Goal: Ask a question: Seek information or help from site administrators or community

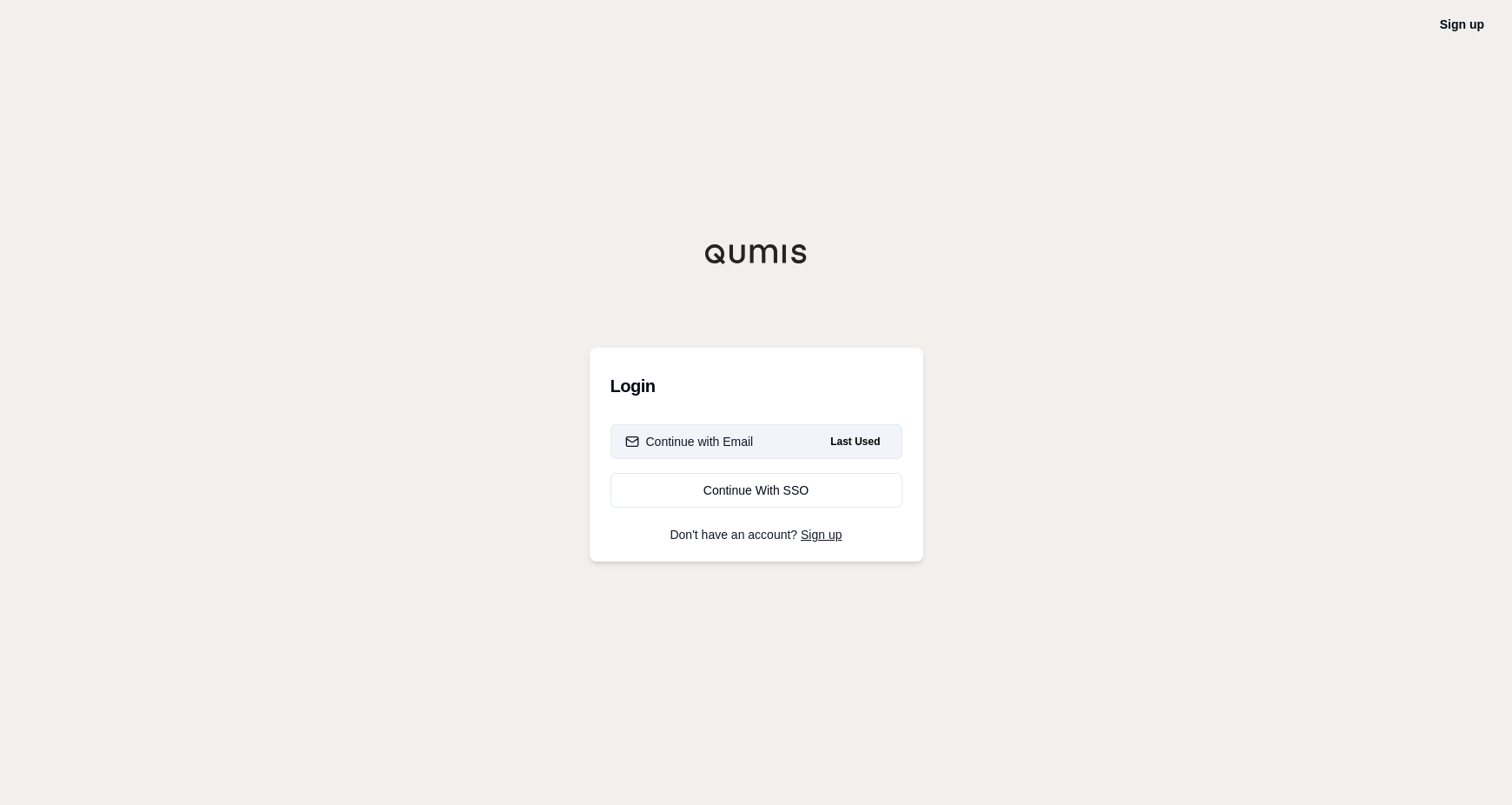
click at [691, 450] on button "Continue with Email Last Used" at bounding box center [756, 441] width 292 height 34
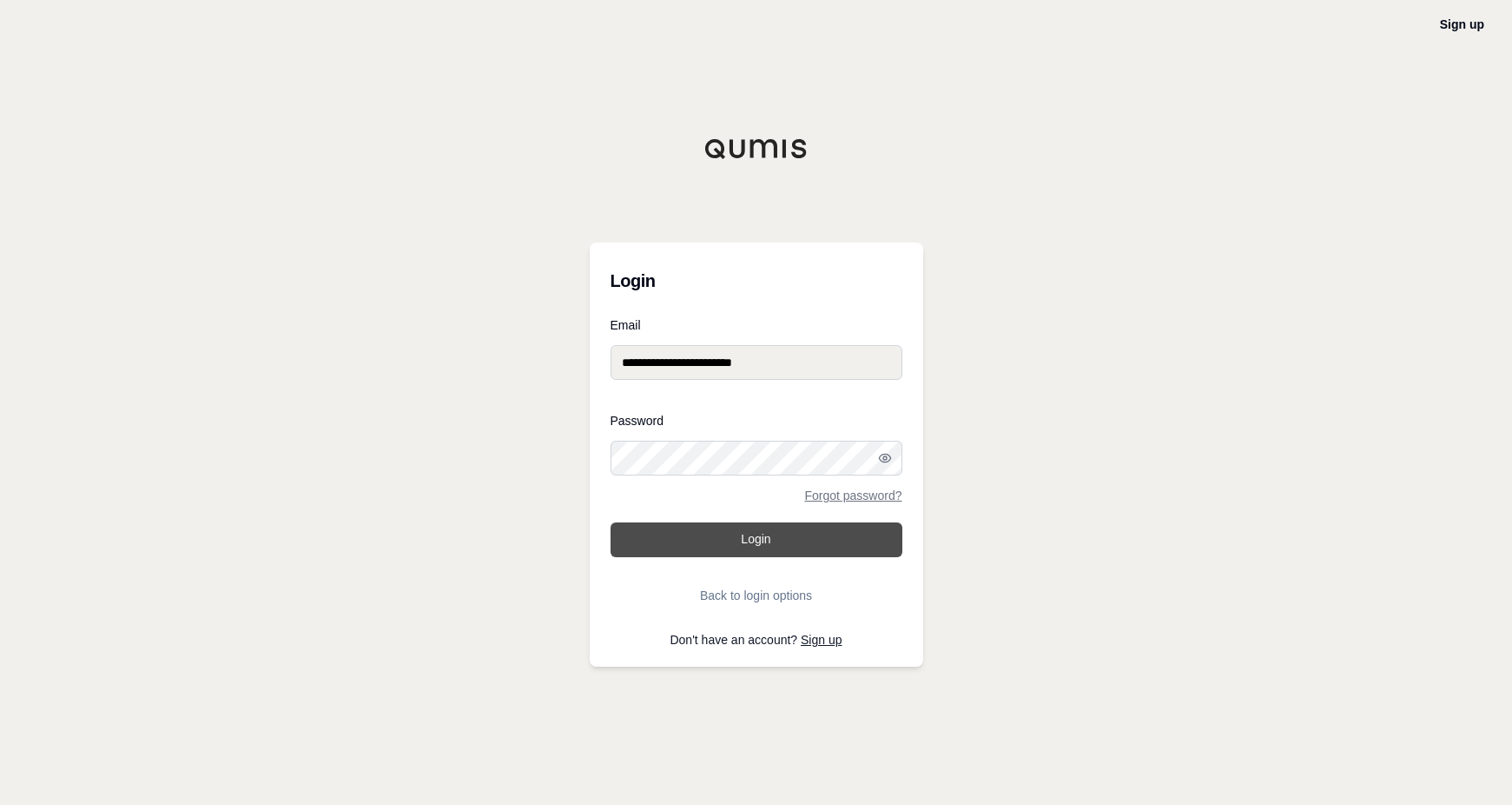
click at [748, 523] on button "Login" at bounding box center [756, 540] width 292 height 34
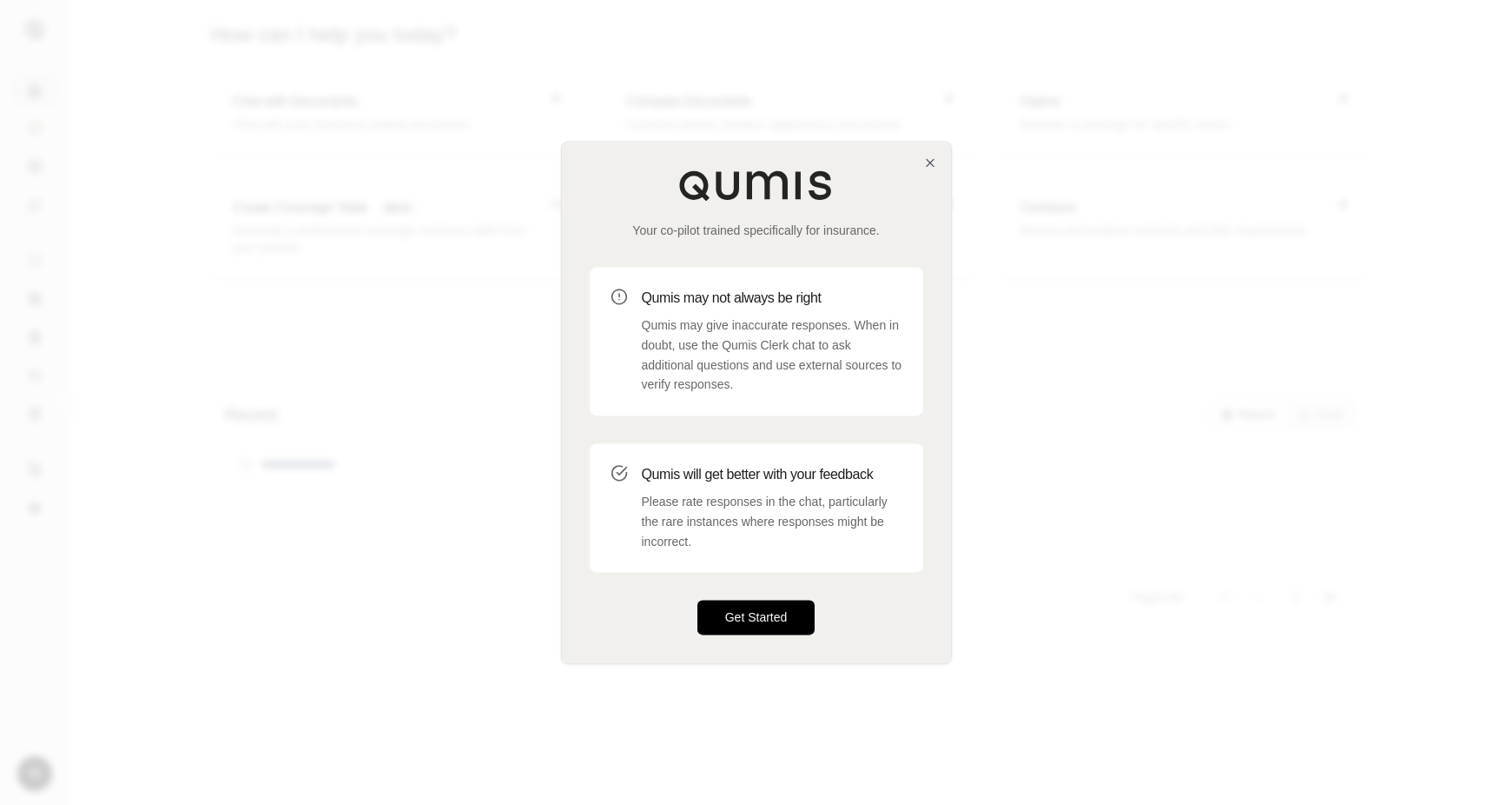
click at [736, 625] on button "Get Started" at bounding box center [756, 618] width 118 height 34
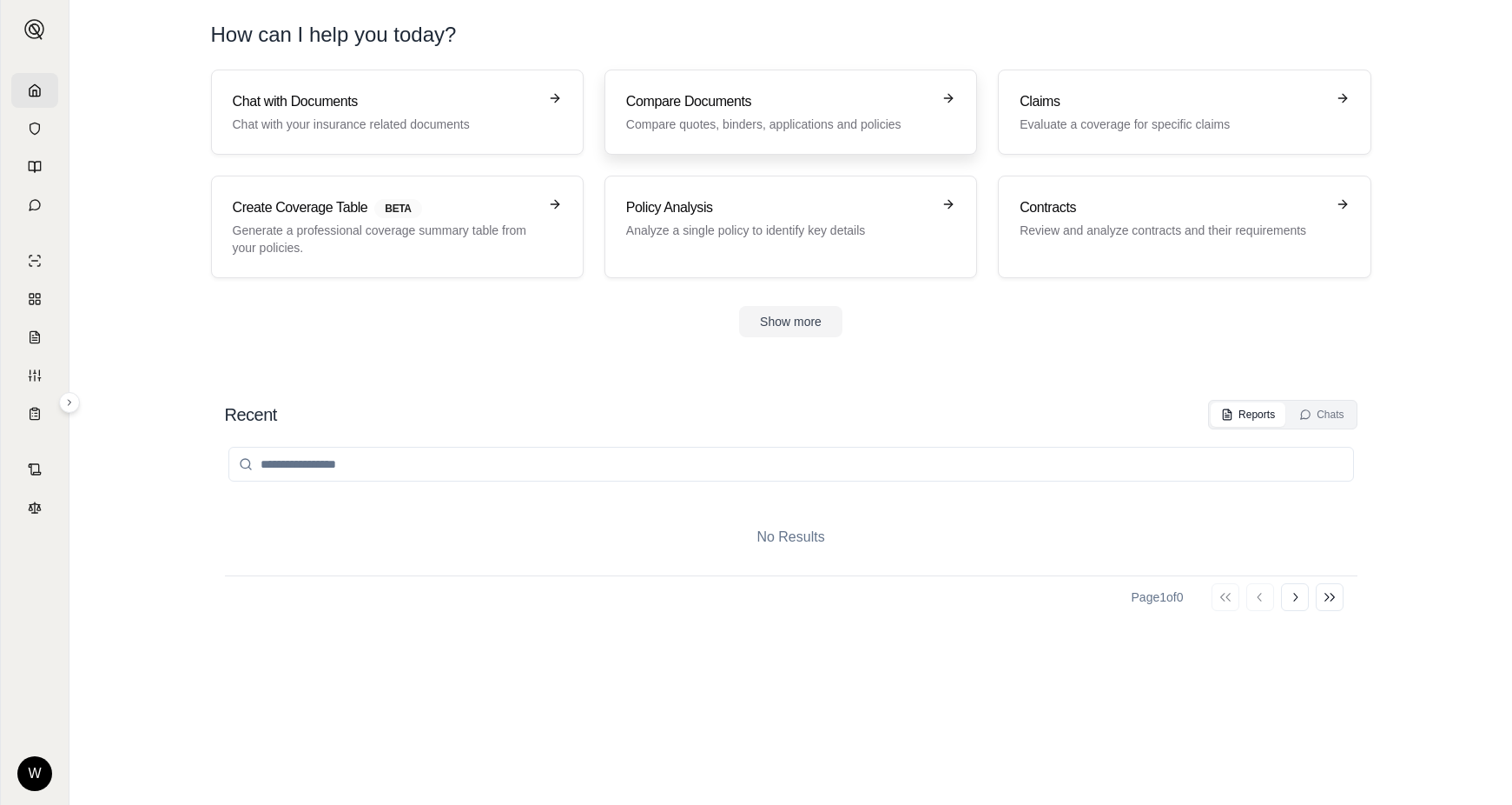
click at [723, 88] on link "Compare Documents Compare quotes, binders, applications and policies" at bounding box center [791, 113] width 373 height 85
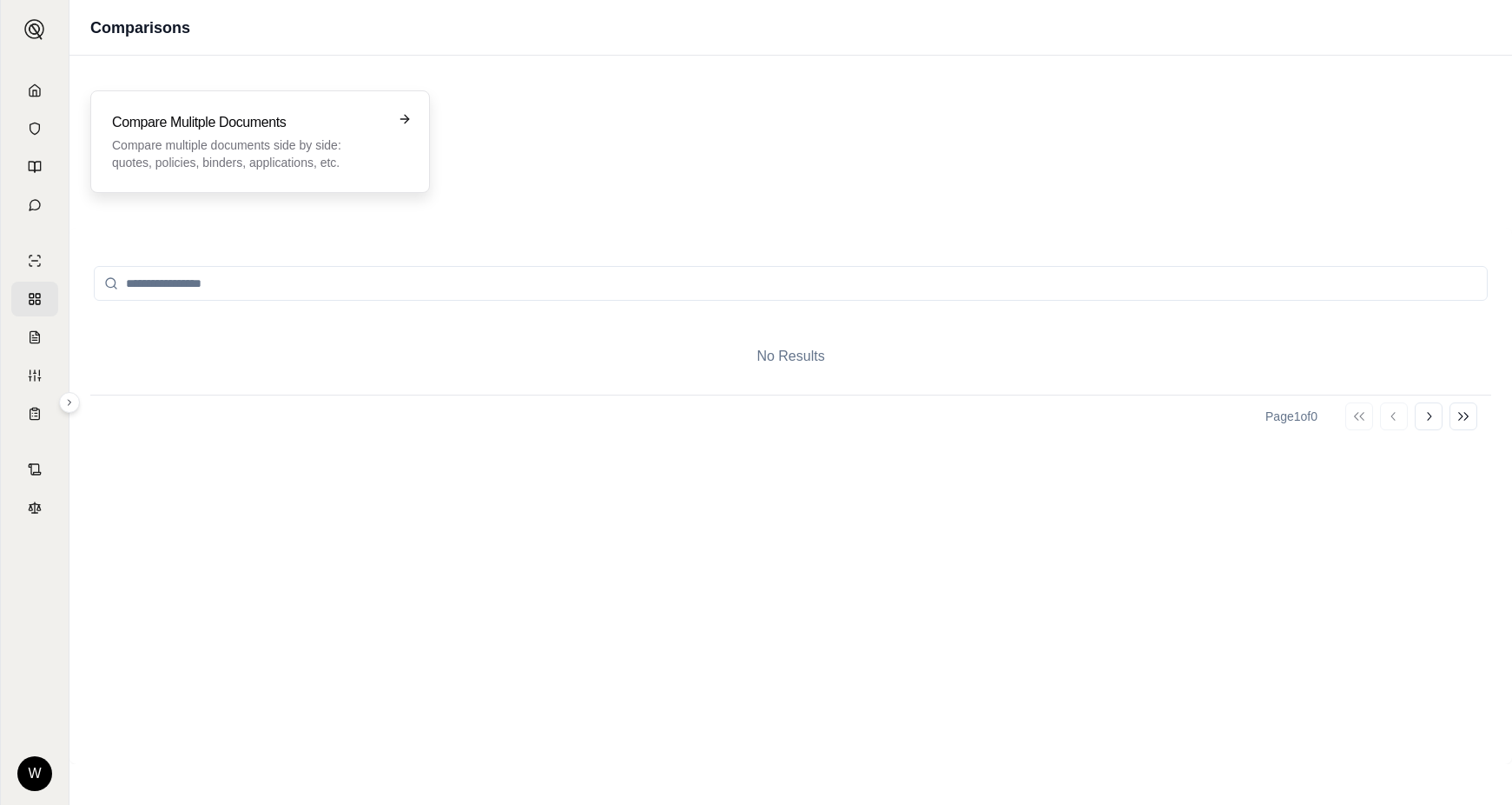
click at [223, 101] on div "Compare Mulitple Documents Compare multiple documents side by side: quotes, pol…" at bounding box center [260, 142] width 339 height 103
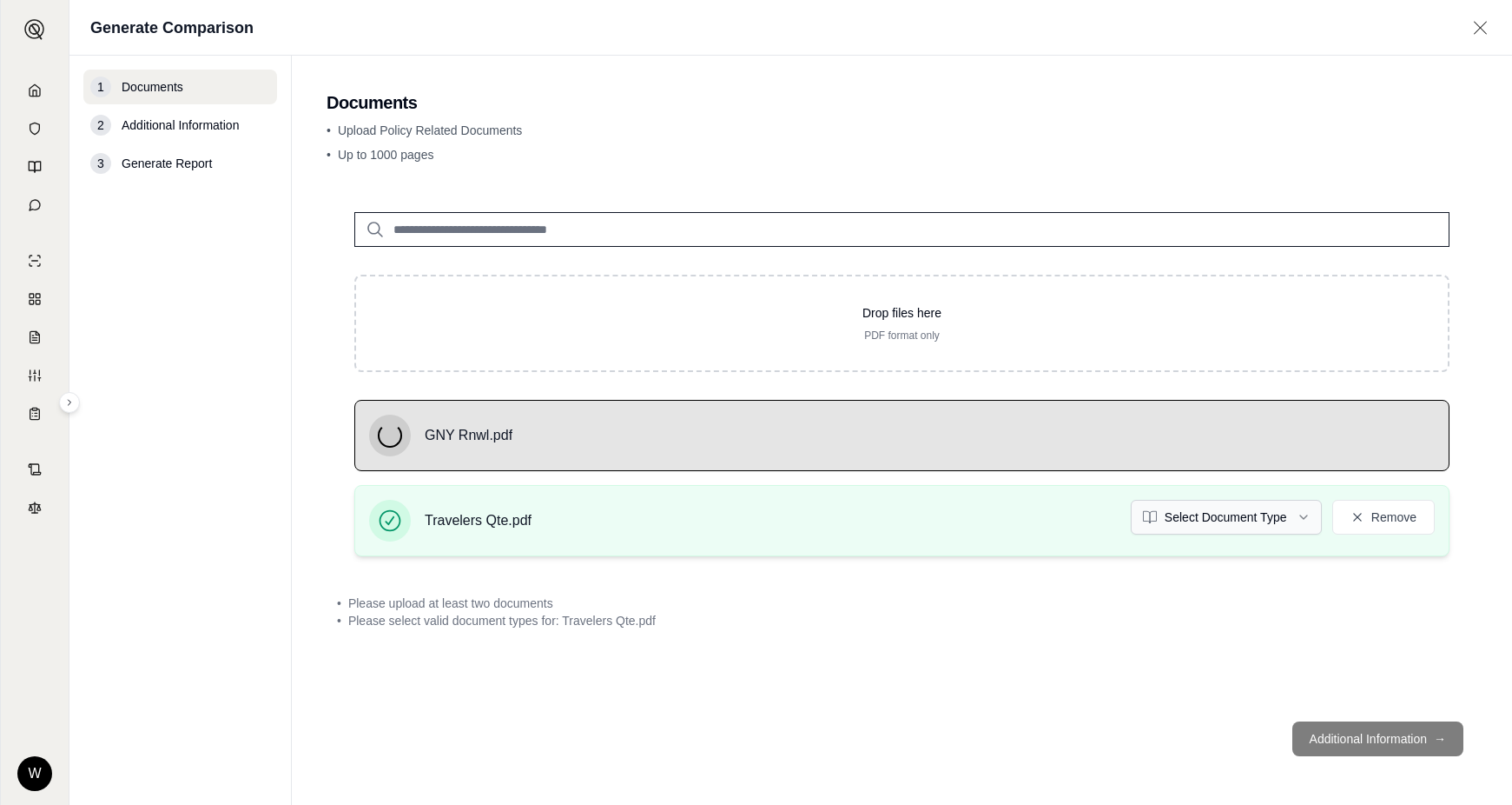
click at [1179, 504] on html "W Generate Comparison 1 Documents 2 Additional Information 3 Generate Report Do…" at bounding box center [756, 402] width 1512 height 805
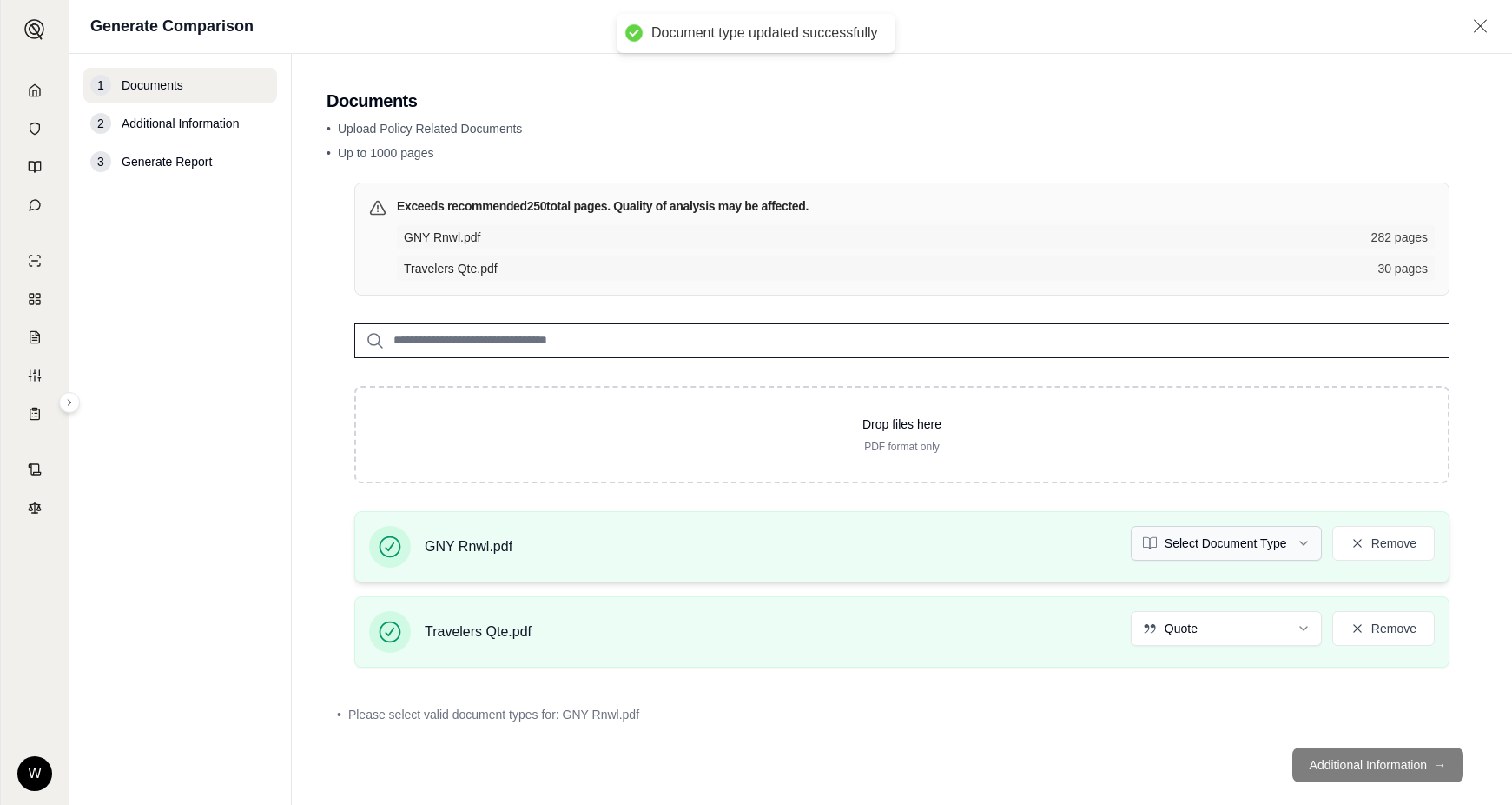
click at [1171, 551] on html "Document type updated successfully W Generate Comparison 1 Documents 2 Addition…" at bounding box center [756, 402] width 1512 height 805
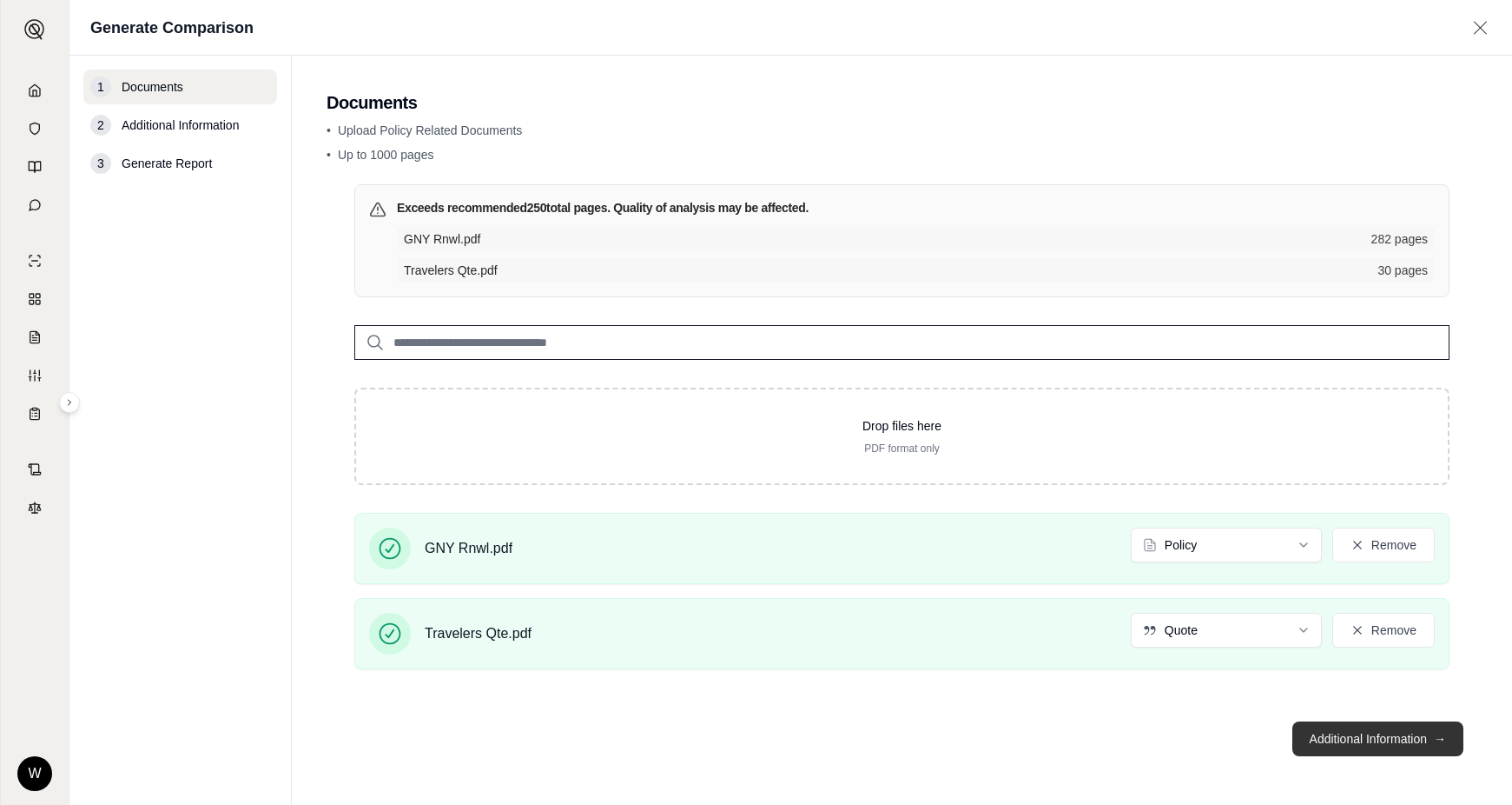
click at [1387, 747] on button "Additional Information →" at bounding box center [1378, 739] width 171 height 34
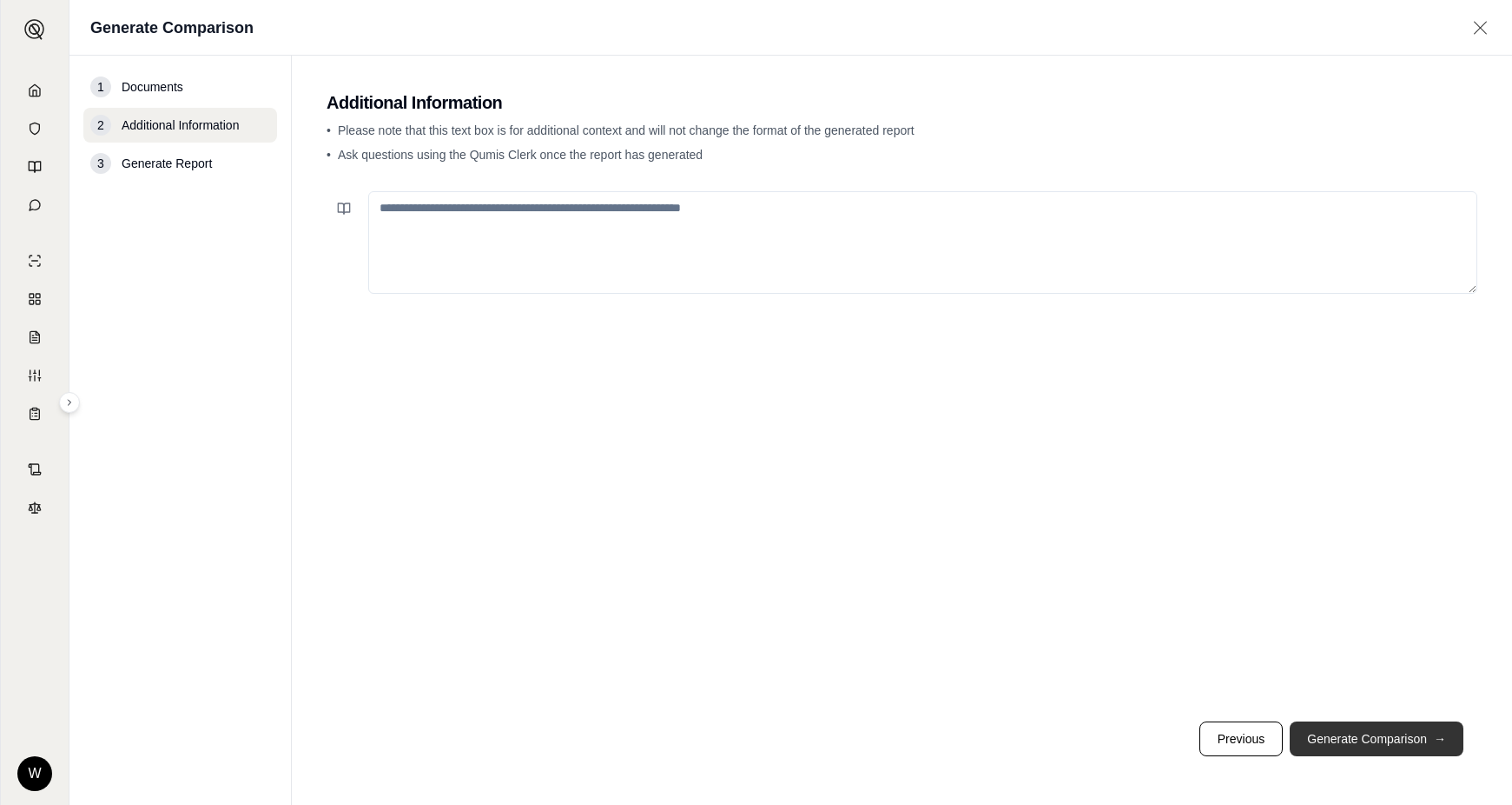
click at [1386, 744] on button "Generate Comparison →" at bounding box center [1377, 739] width 174 height 34
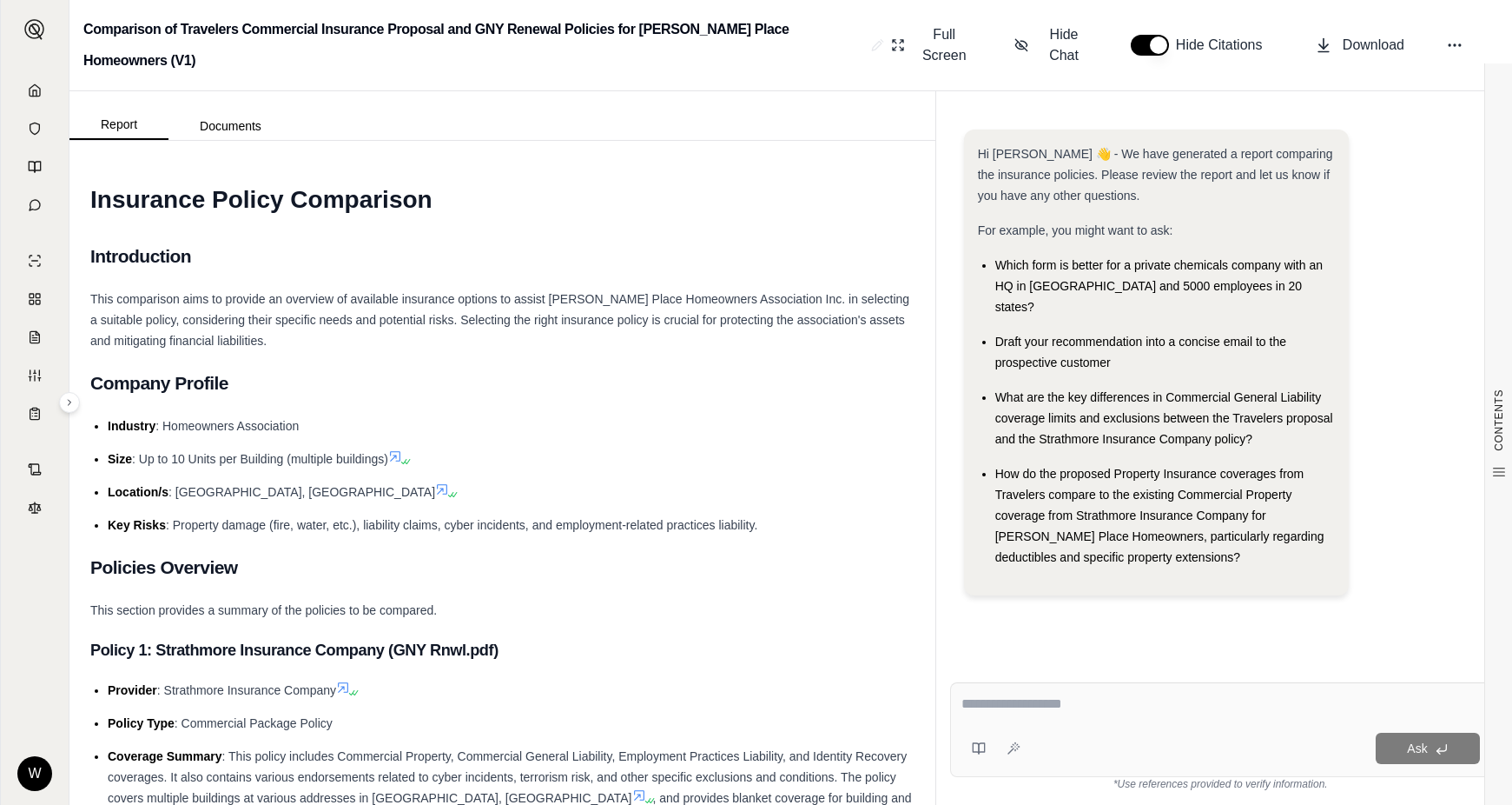
click at [1062, 709] on textarea at bounding box center [1221, 703] width 519 height 21
type textarea "**********"
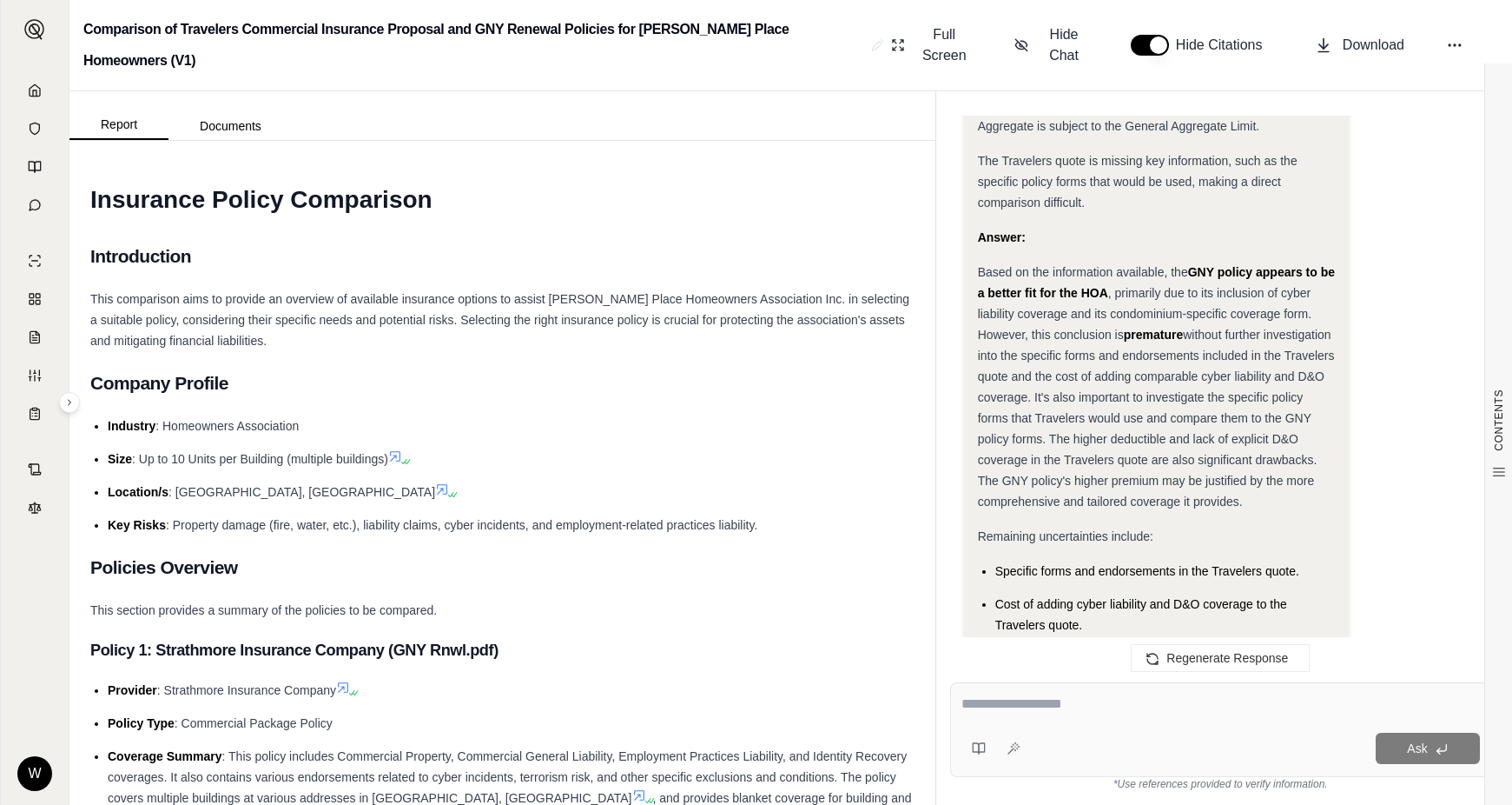
scroll to position [3536, 0]
click at [1256, 708] on textarea at bounding box center [1221, 703] width 519 height 21
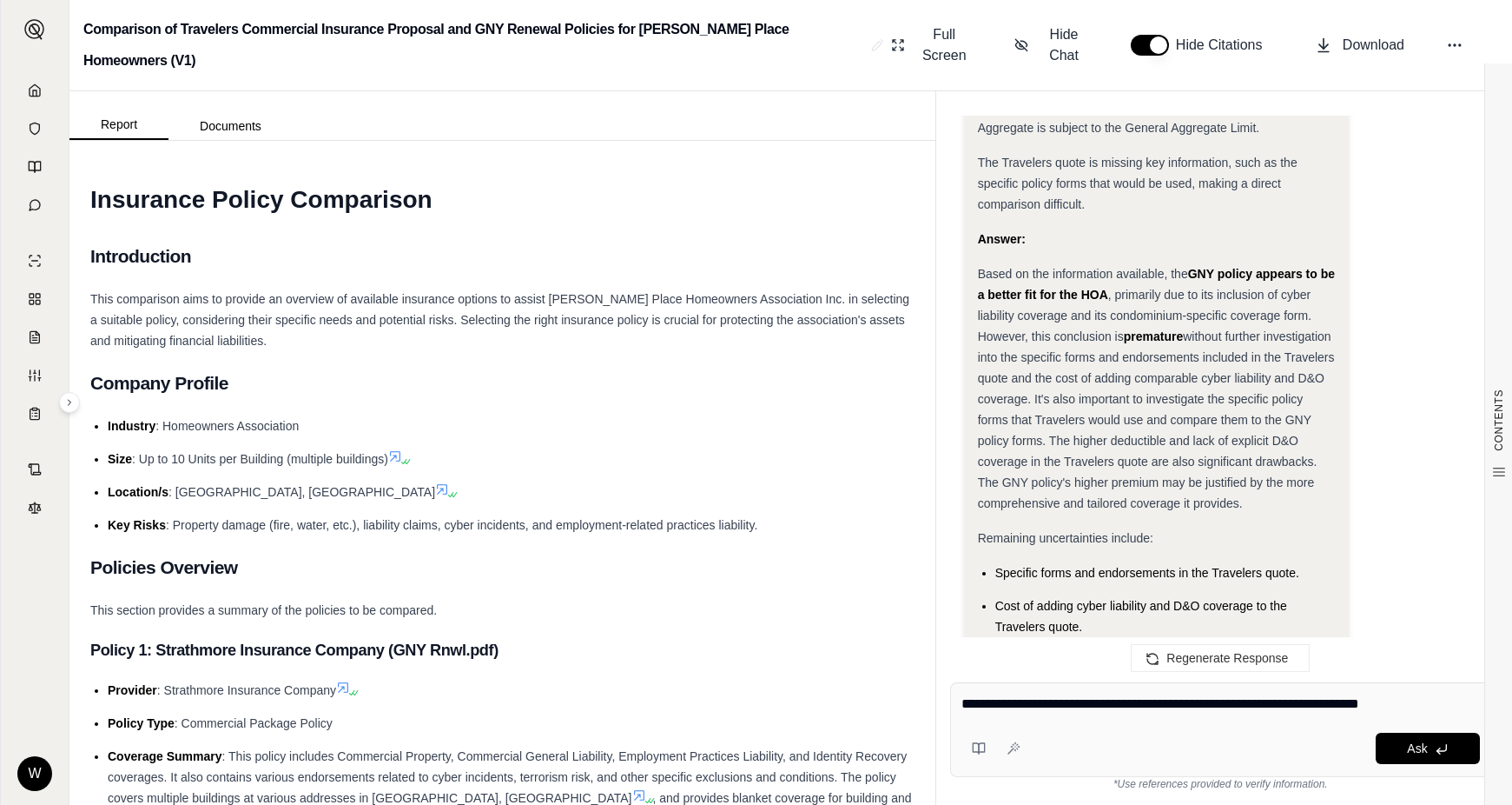
type textarea "**********"
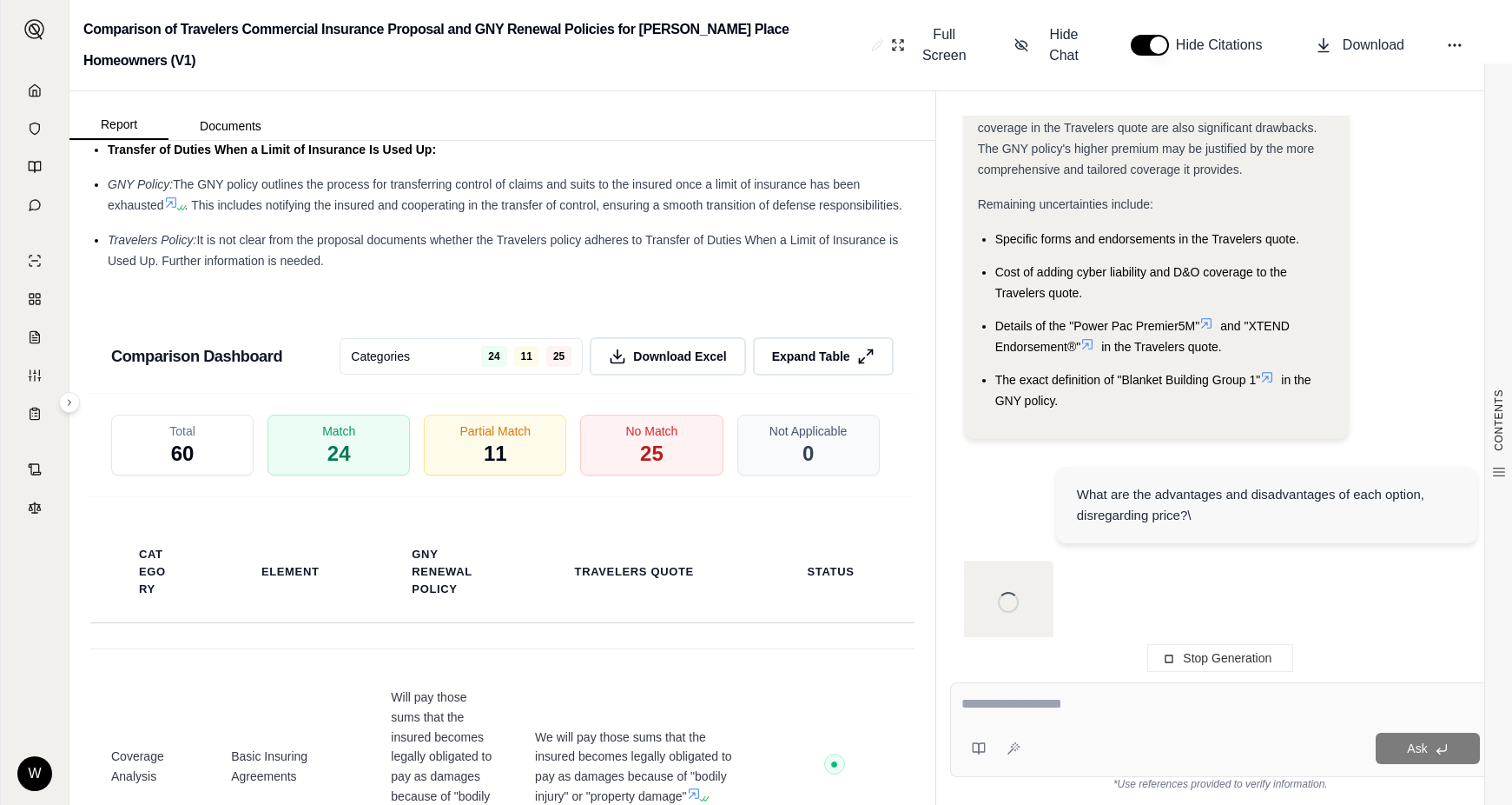
scroll to position [3609, 0]
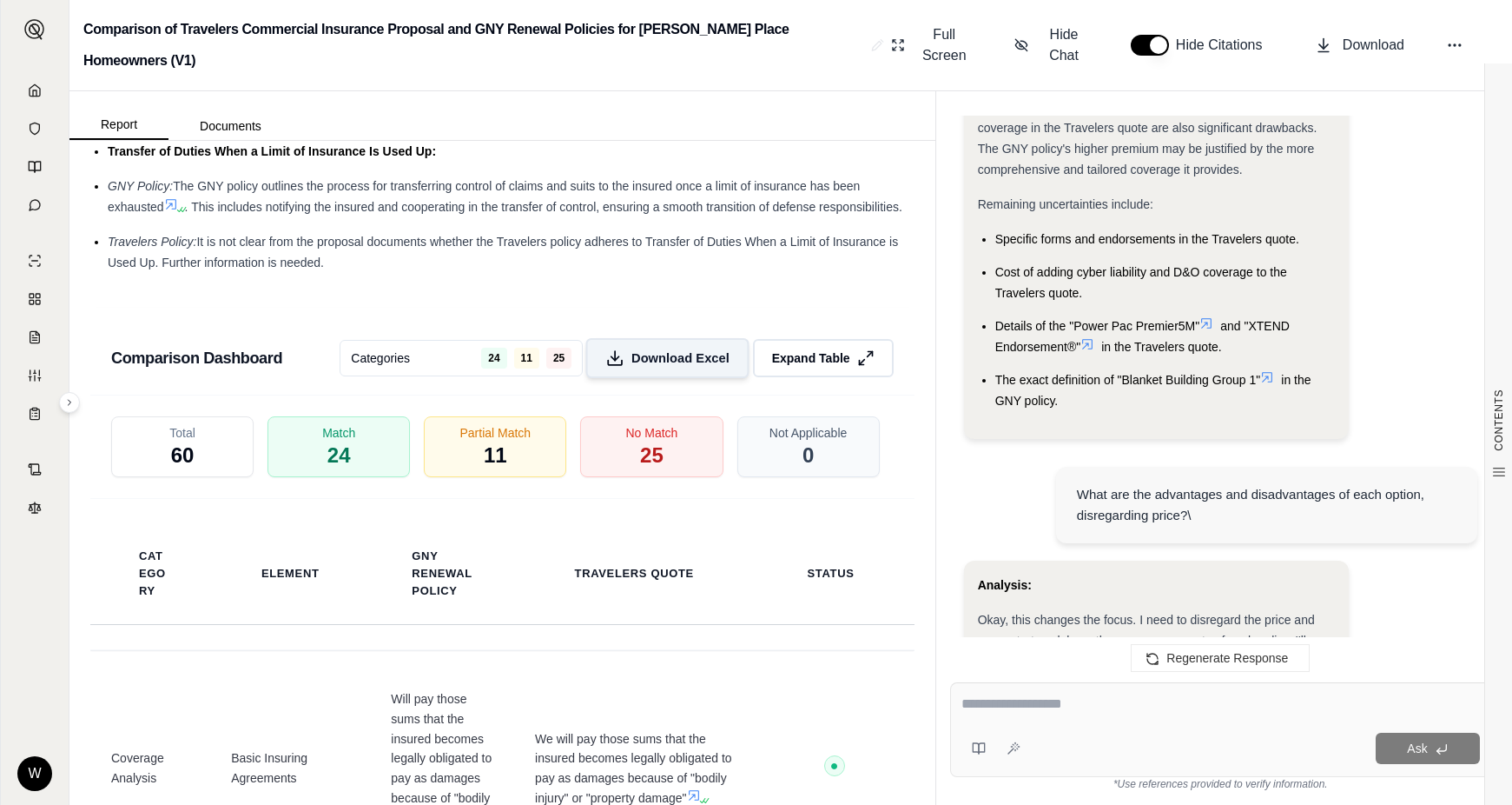
click at [709, 368] on span "Download Excel" at bounding box center [680, 358] width 98 height 18
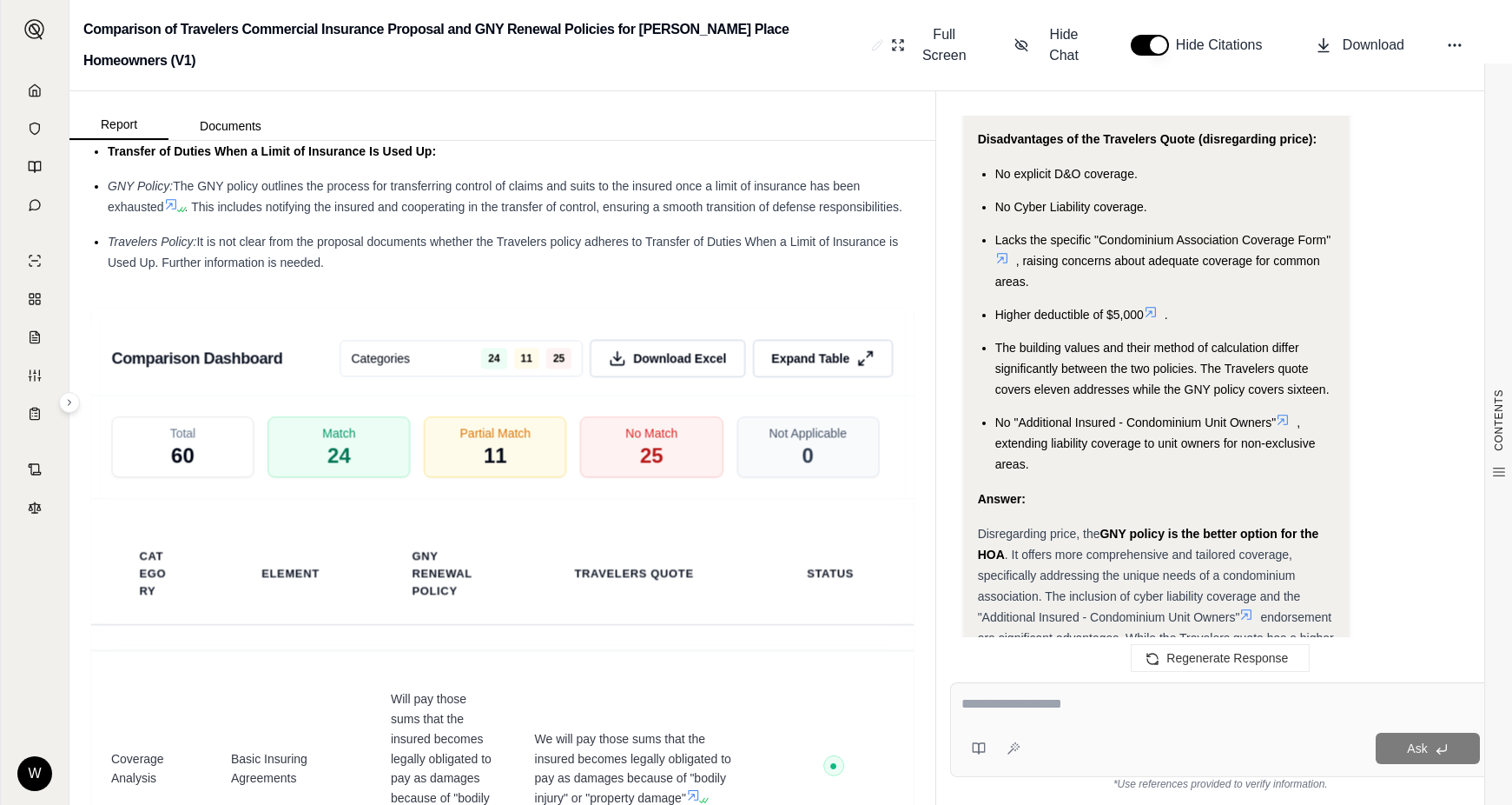
scroll to position [6678, 0]
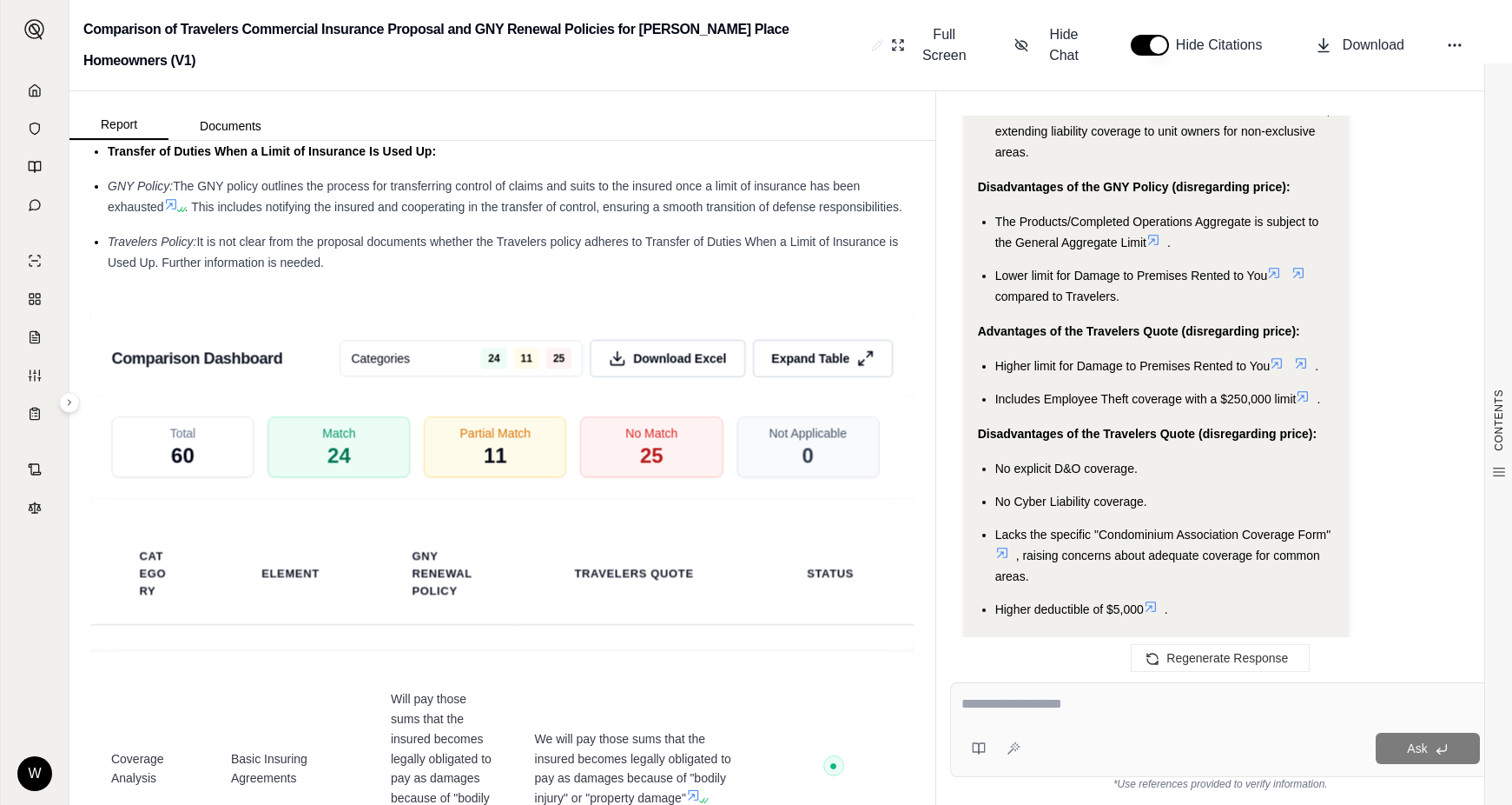
click at [1156, 711] on textarea at bounding box center [1221, 703] width 519 height 21
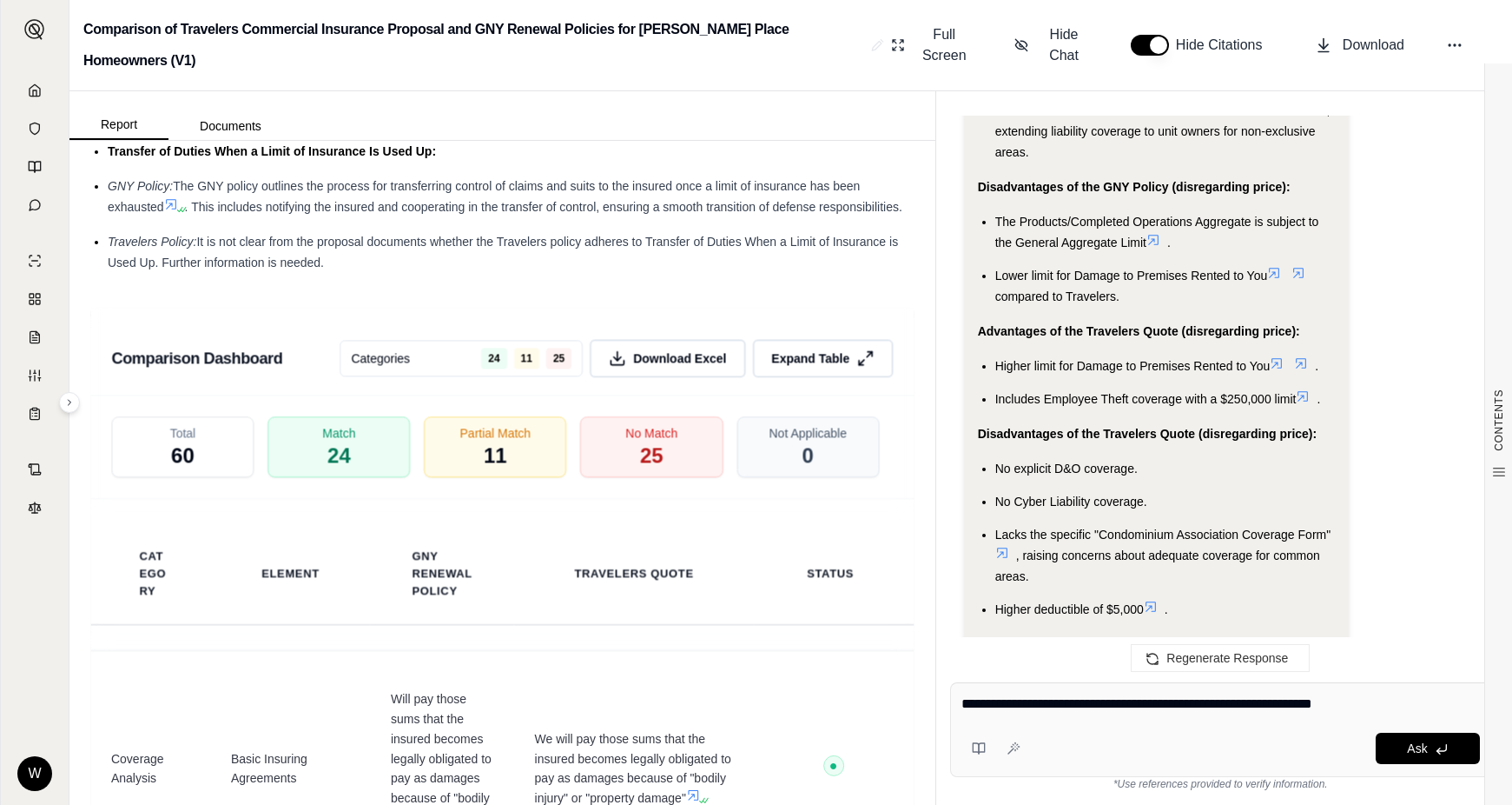
type textarea "**********"
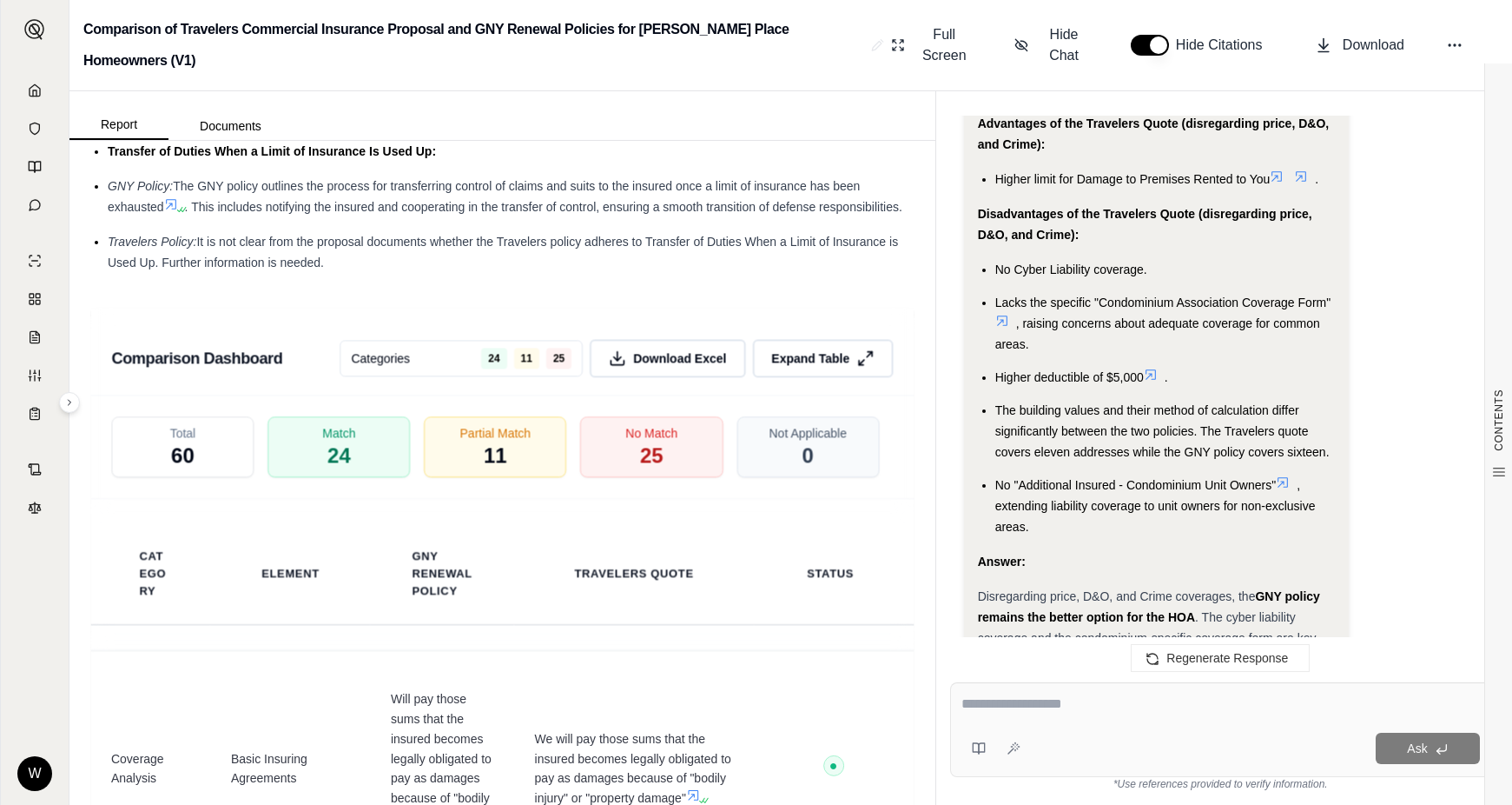
scroll to position [10301, 0]
click at [30, 89] on icon at bounding box center [34, 90] width 10 height 11
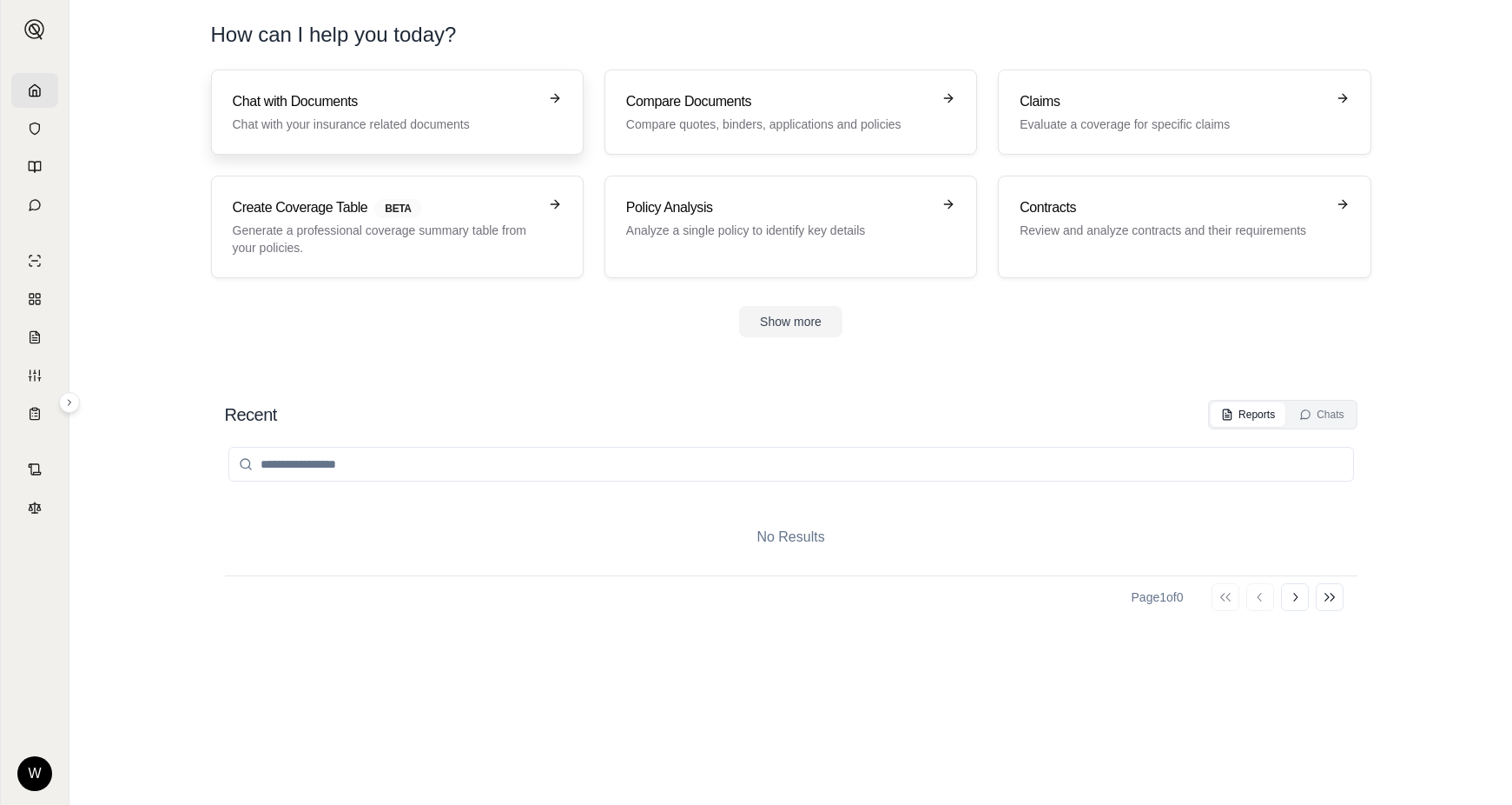
click at [322, 121] on p "Chat with your insurance related documents" at bounding box center [385, 123] width 305 height 17
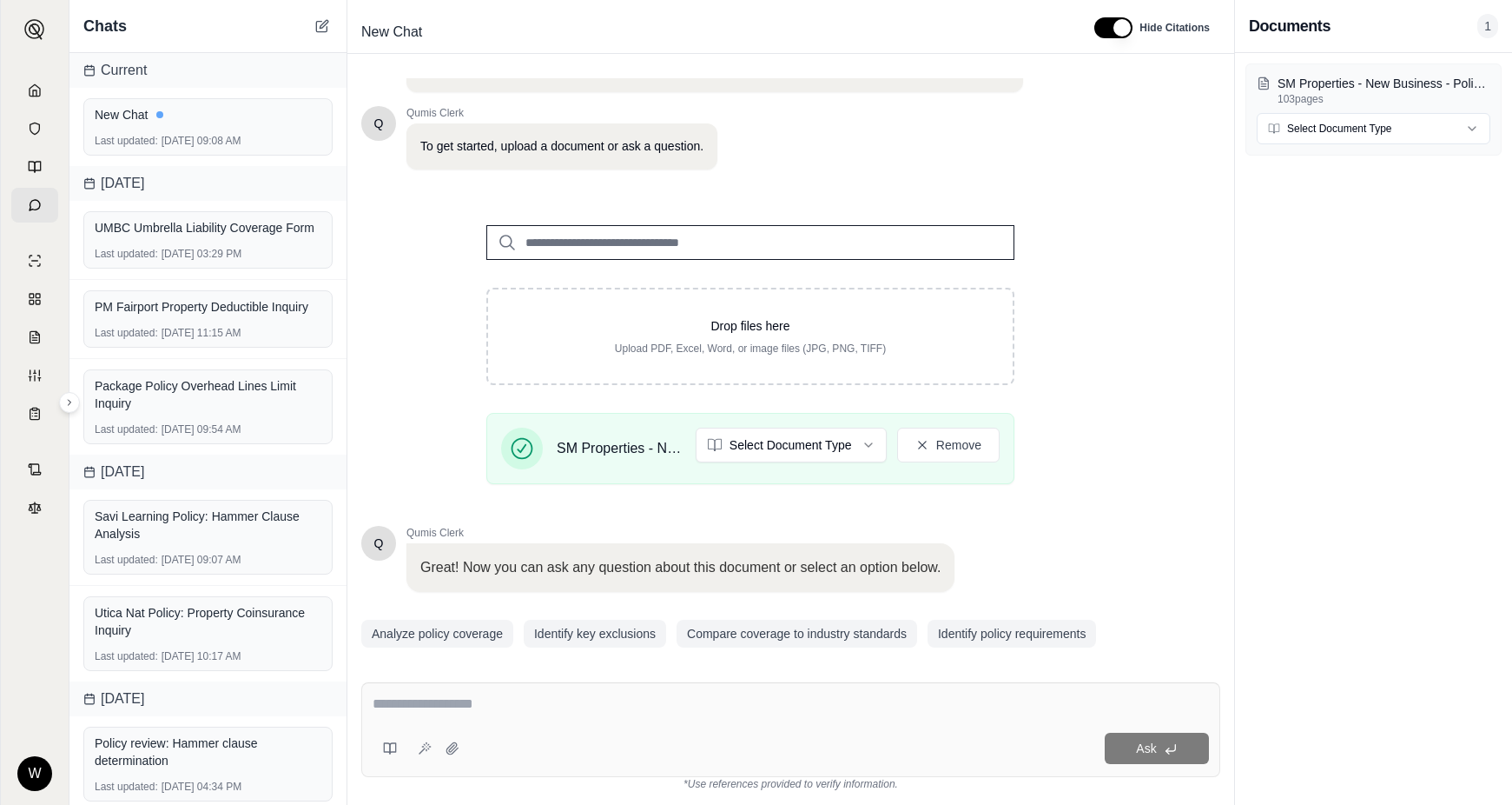
scroll to position [133, 0]
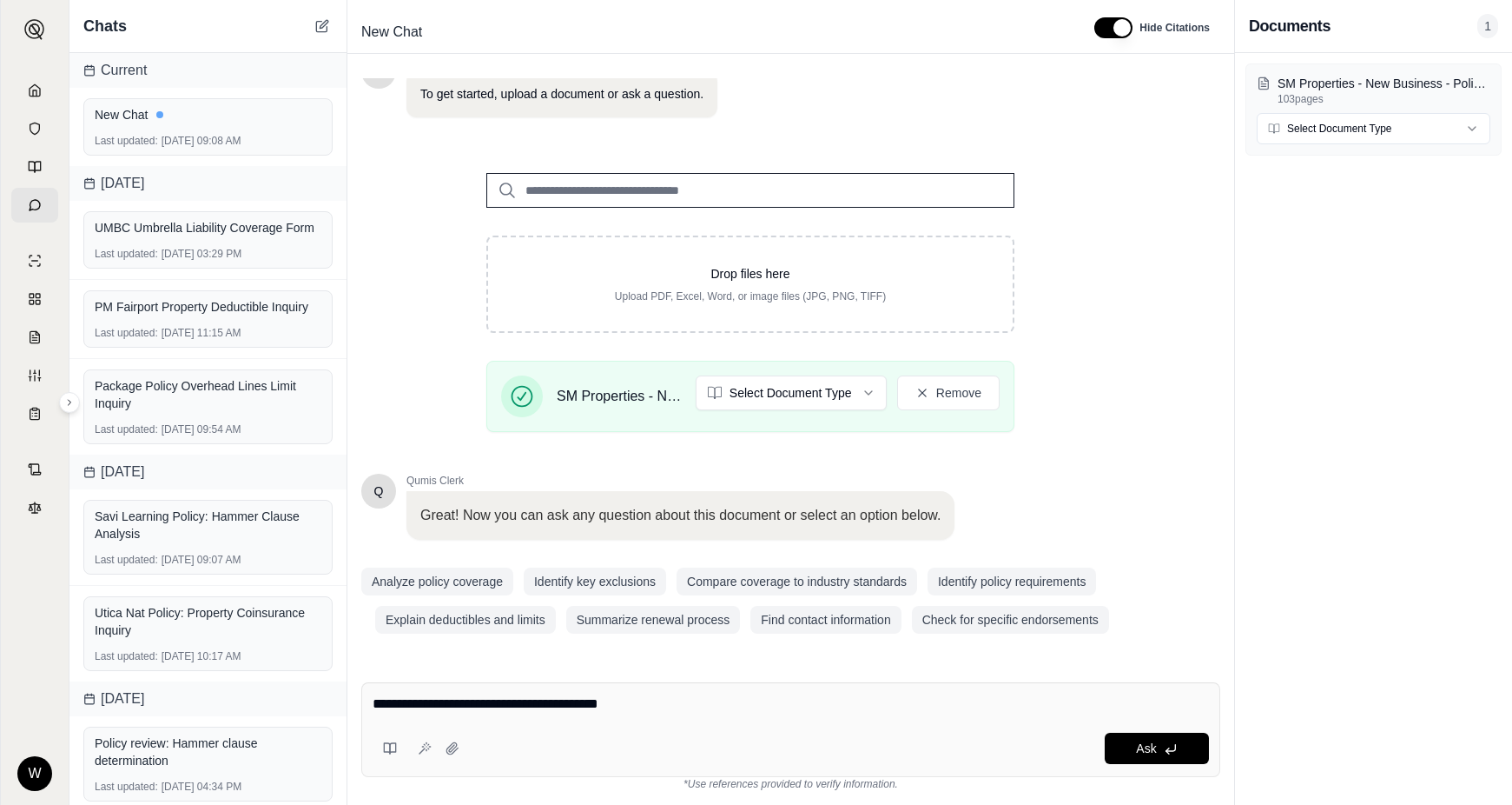
type textarea "**********"
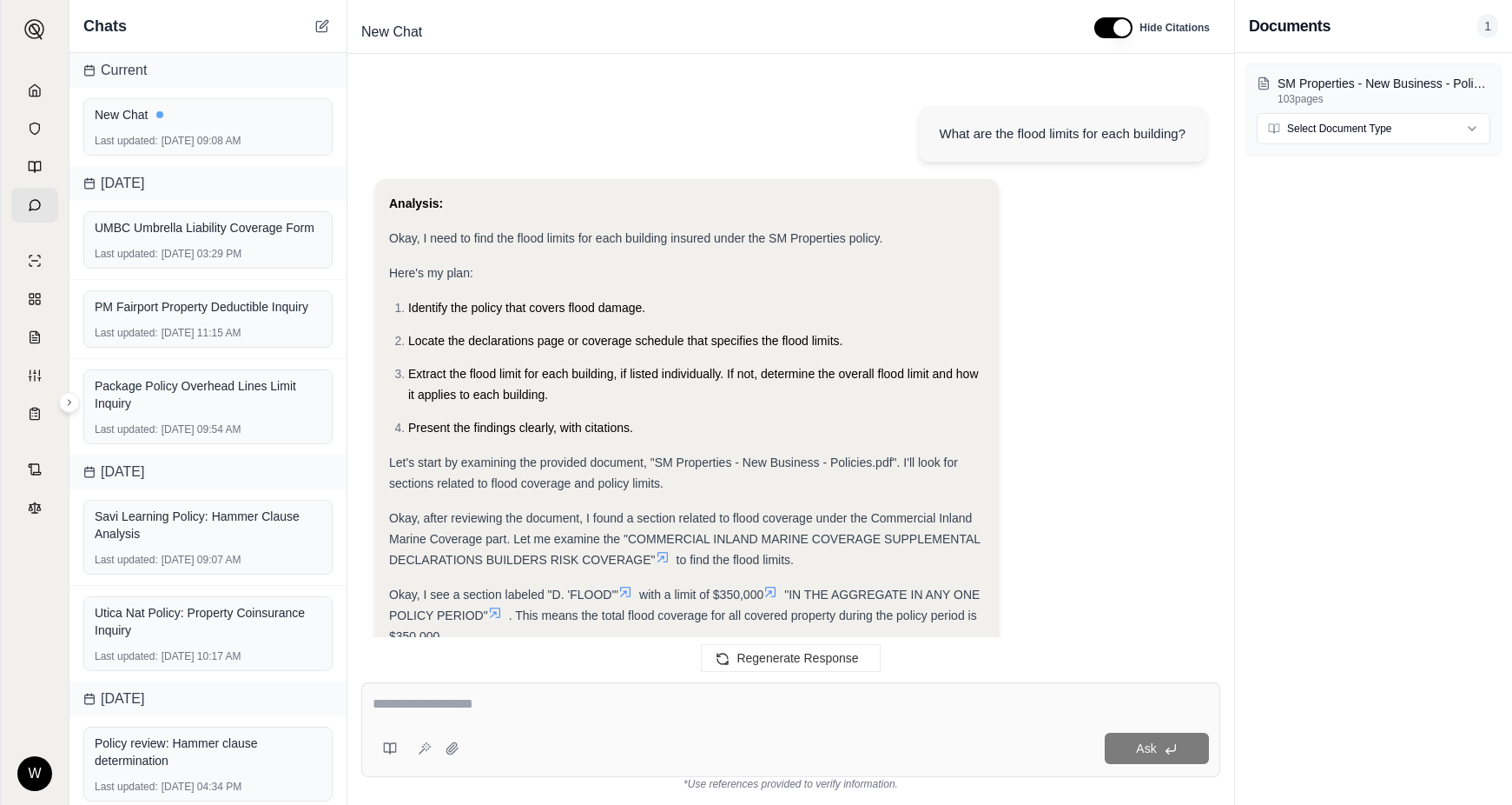
scroll to position [646, 0]
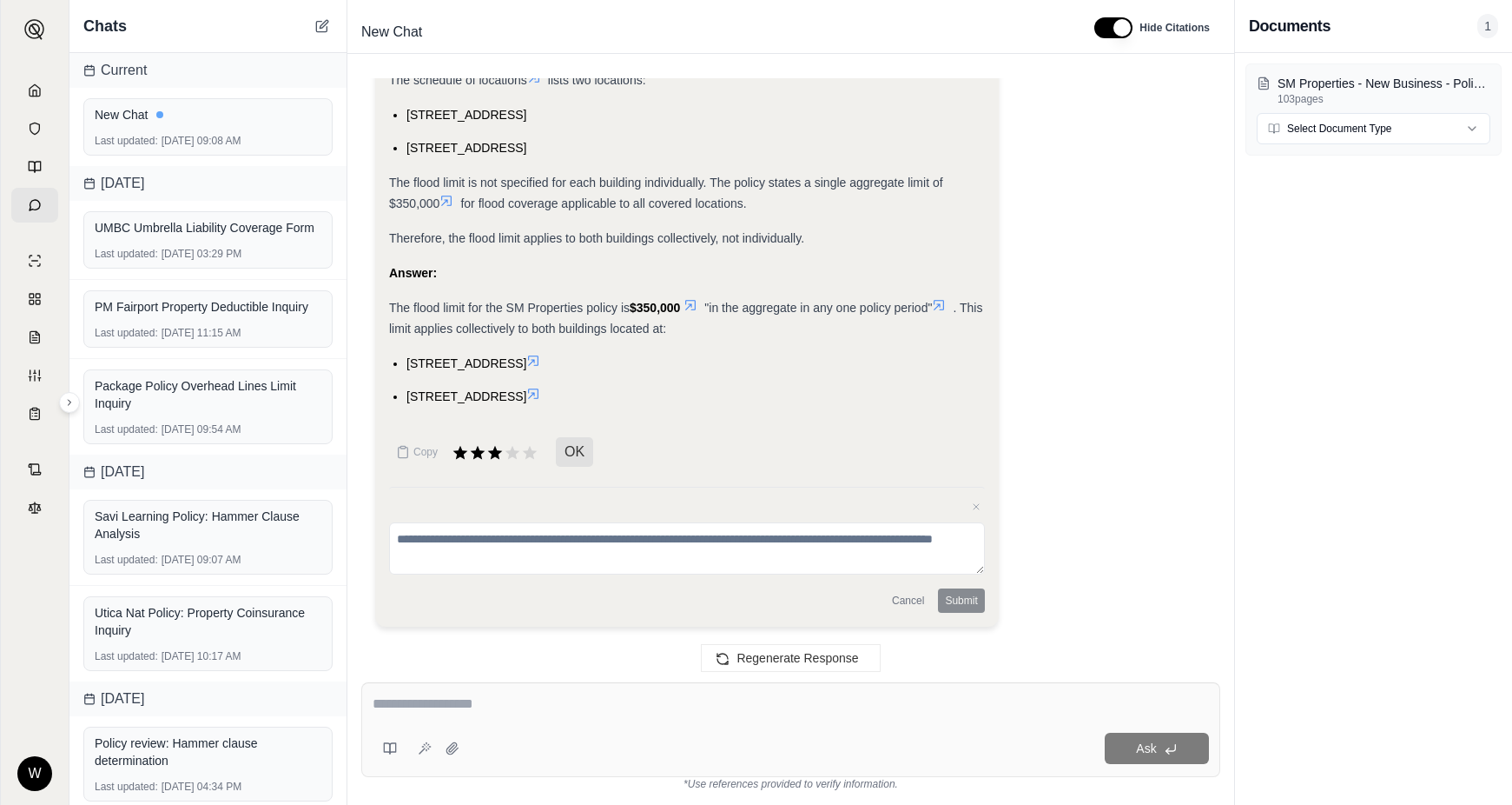
click at [697, 303] on icon at bounding box center [690, 304] width 14 height 14
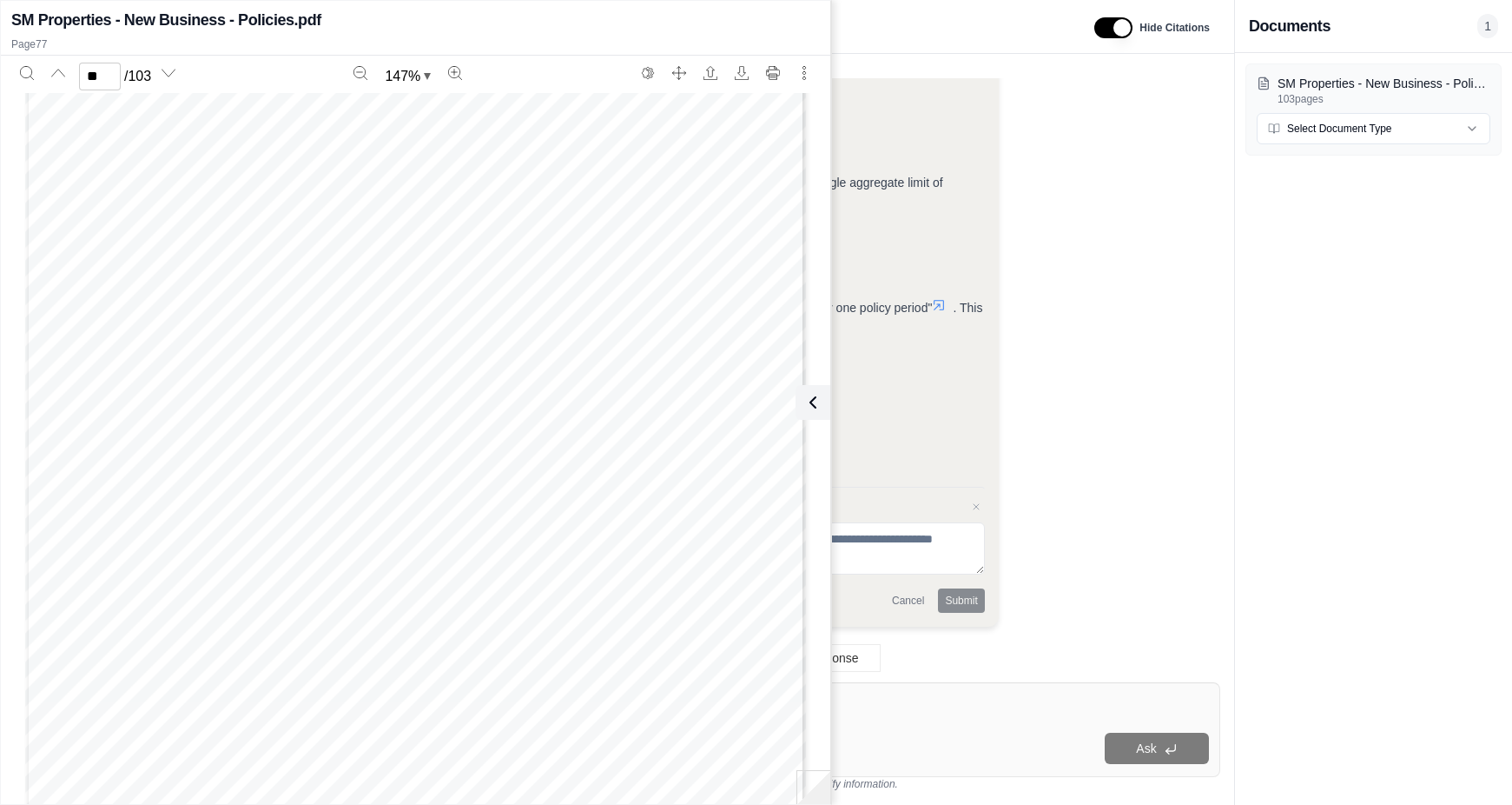
scroll to position [77105, 0]
click at [1188, 422] on div "Analysis: Okay, I need to find the flood limits for each building insured under…" at bounding box center [791, 86] width 831 height 1108
type input "**"
click at [1237, 310] on div "SM Properties - New Business - Policies.pdf 103 pages Select Document Type" at bounding box center [1373, 428] width 277 height 751
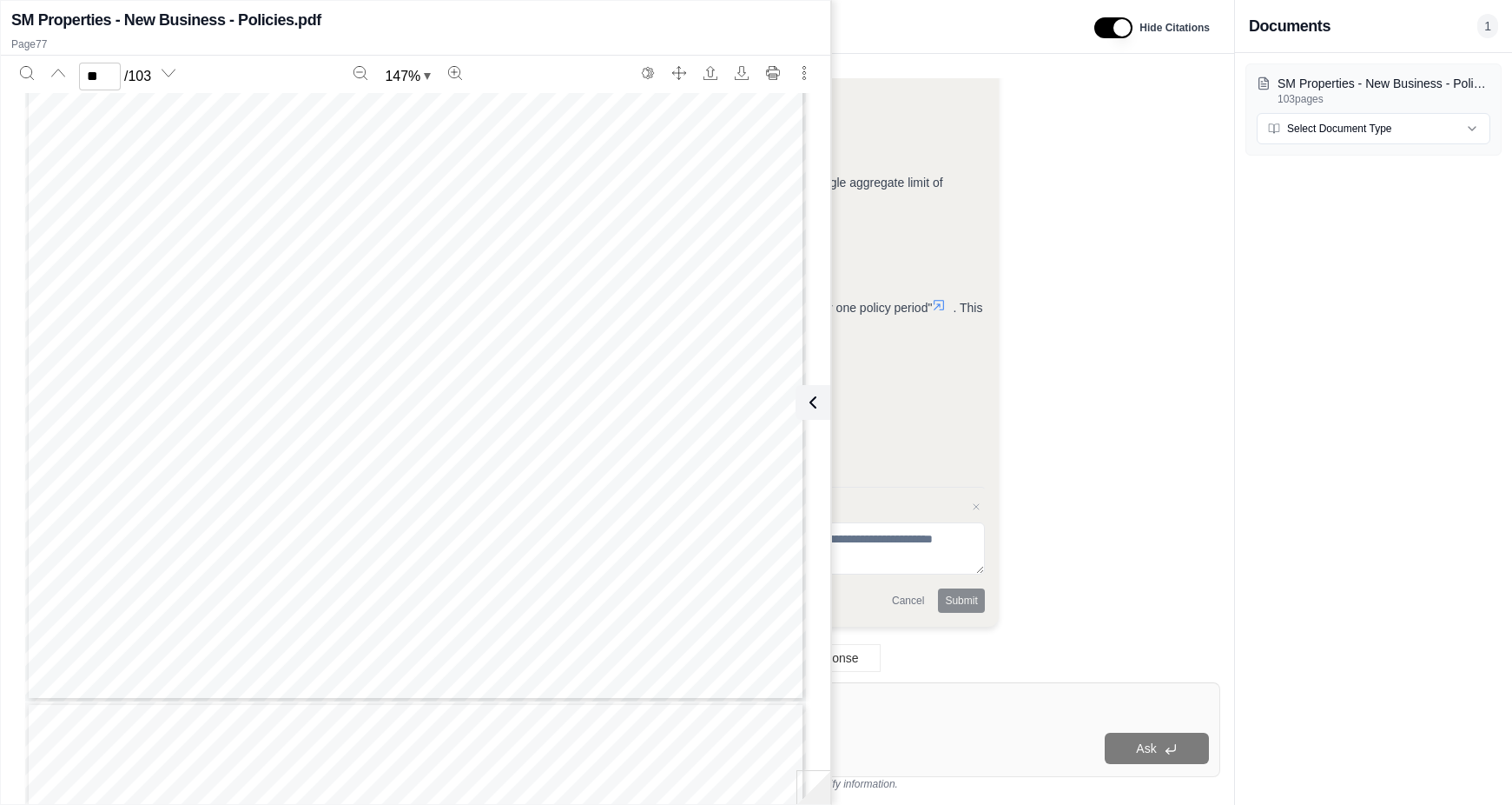
click at [1137, 521] on div "Analysis: Okay, I need to find the flood limits for each building insured under…" at bounding box center [791, 86] width 831 height 1108
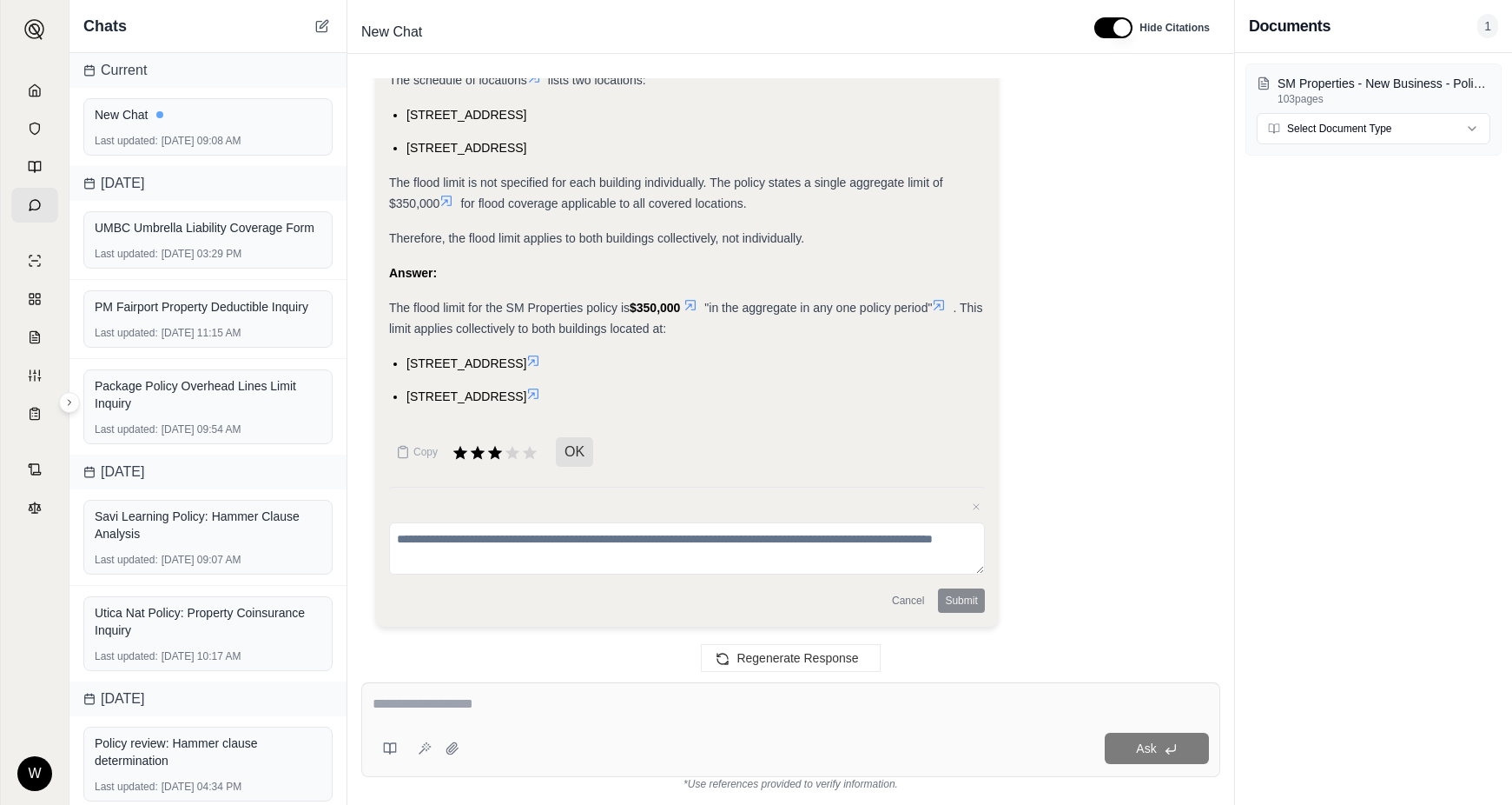
click at [494, 720] on div at bounding box center [791, 707] width 836 height 27
click at [493, 705] on textarea at bounding box center [791, 703] width 836 height 21
type textarea "**********"
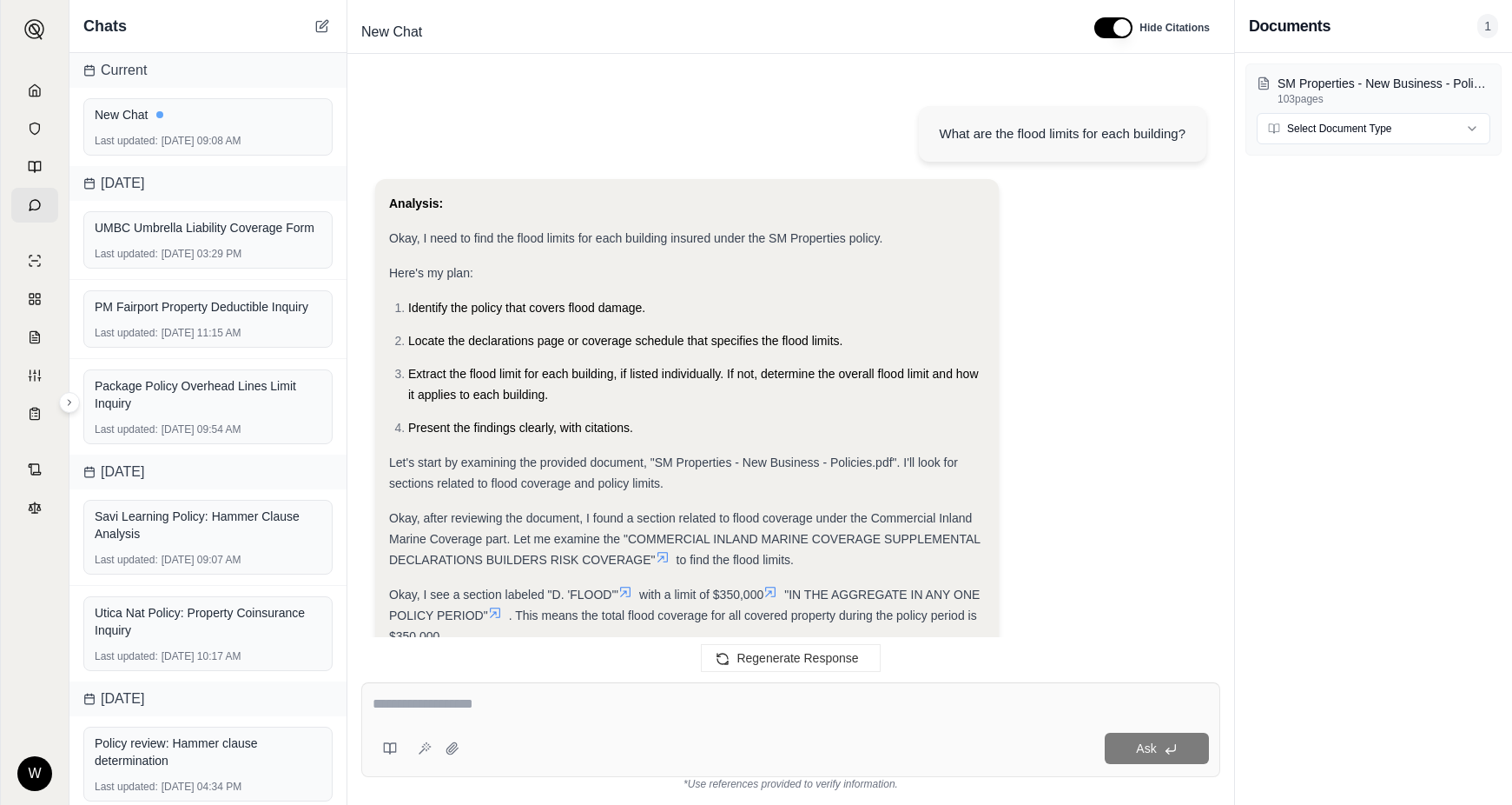
scroll to position [1514, 0]
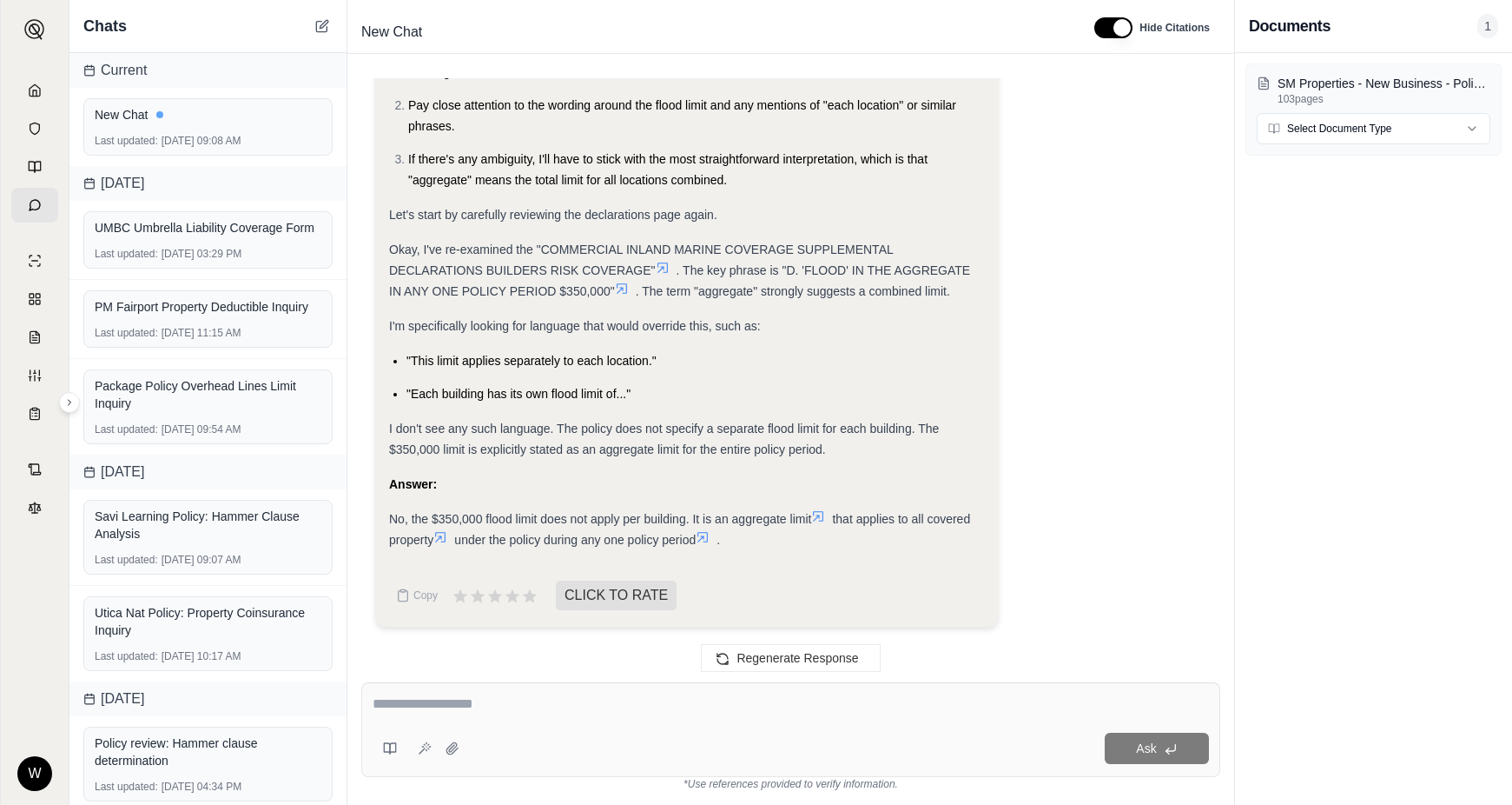
click at [445, 536] on icon at bounding box center [440, 536] width 14 height 14
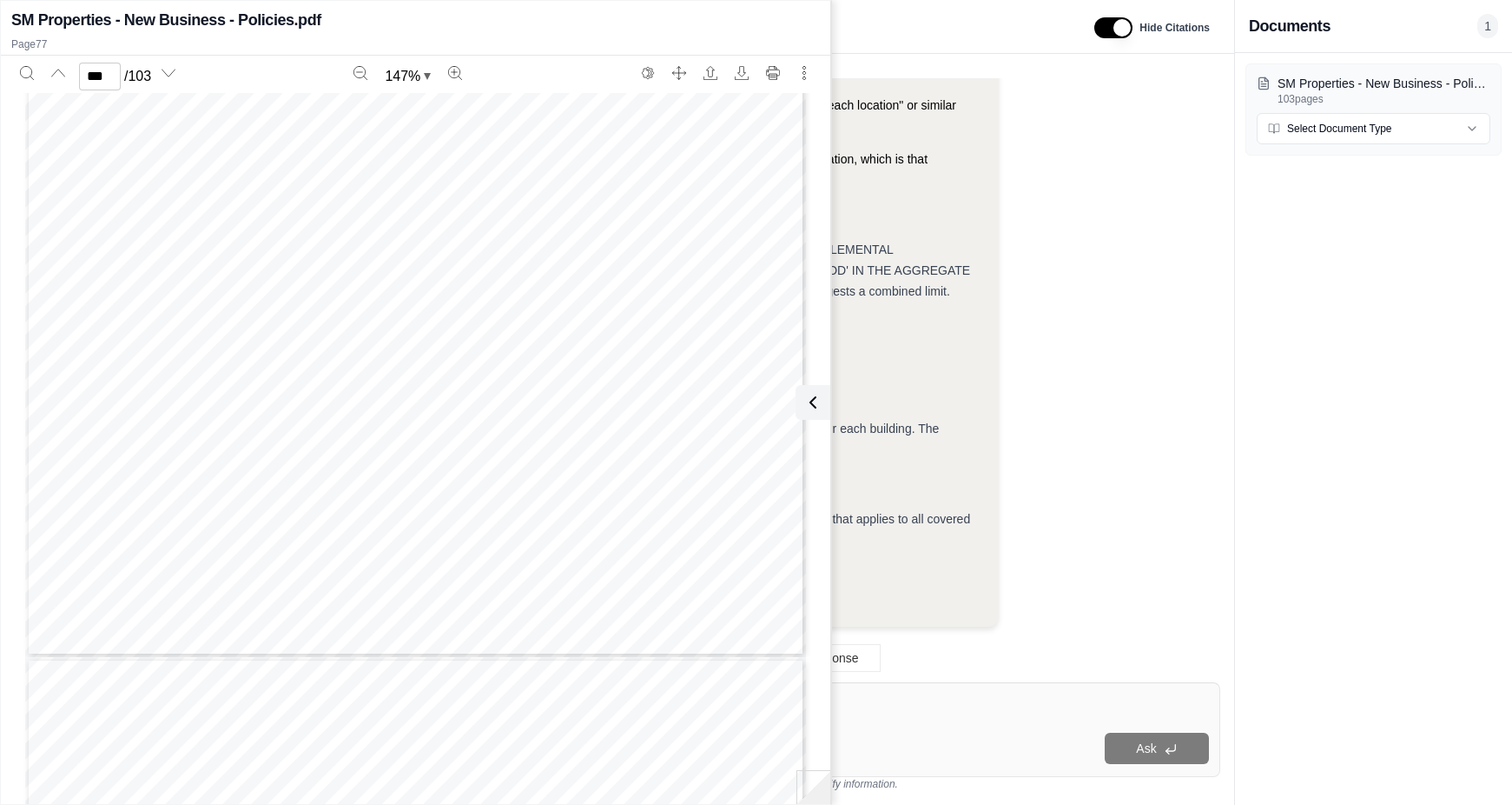
scroll to position [103339, 0]
type input "***"
click at [1100, 568] on div "Analysis: Okay, the question is whether the $350,000 flood limit applies per bu…" at bounding box center [791, 250] width 831 height 780
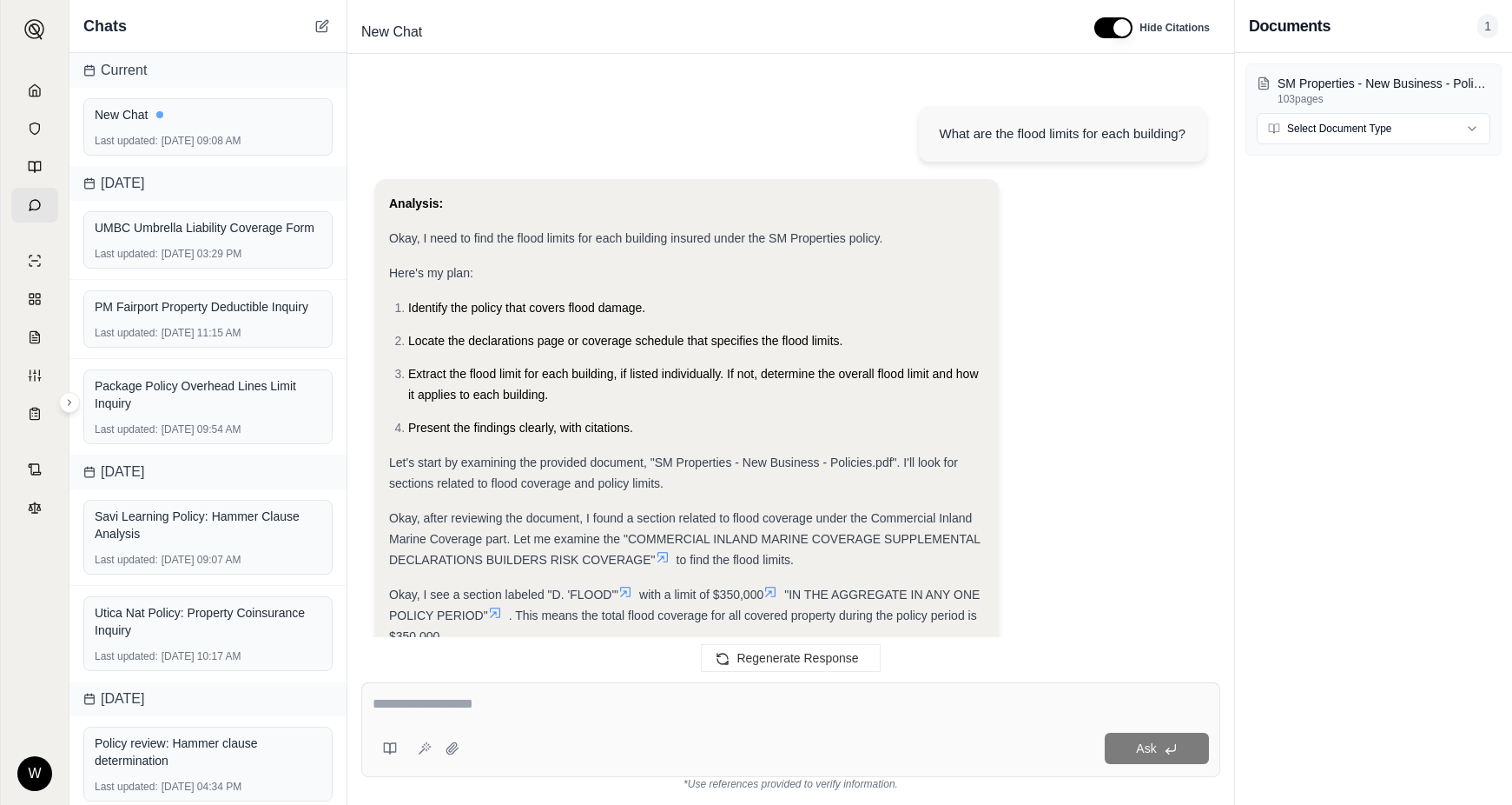
scroll to position [1514, 0]
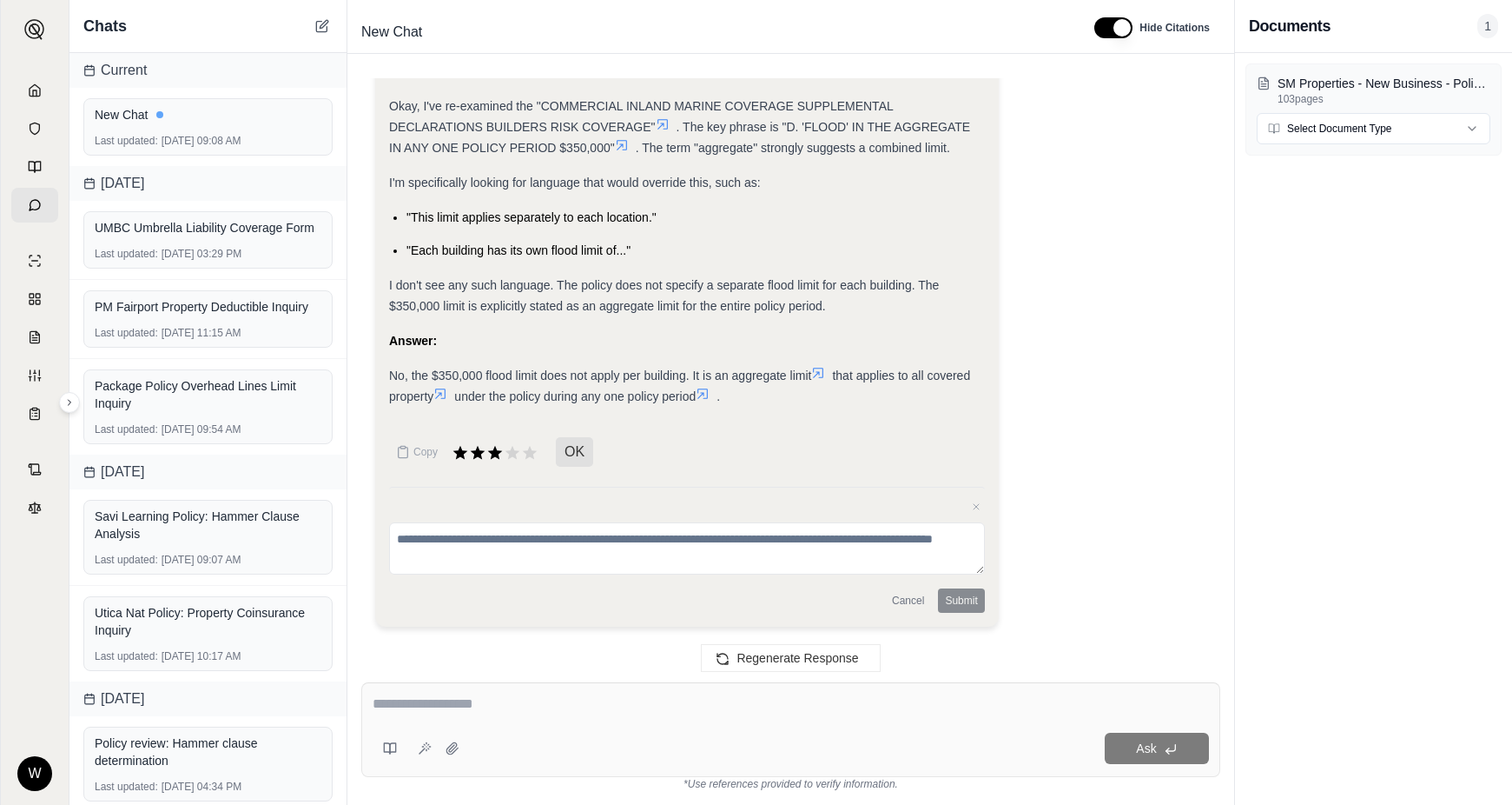
click at [588, 689] on div "Ask" at bounding box center [790, 730] width 859 height 94
type textarea "**********"
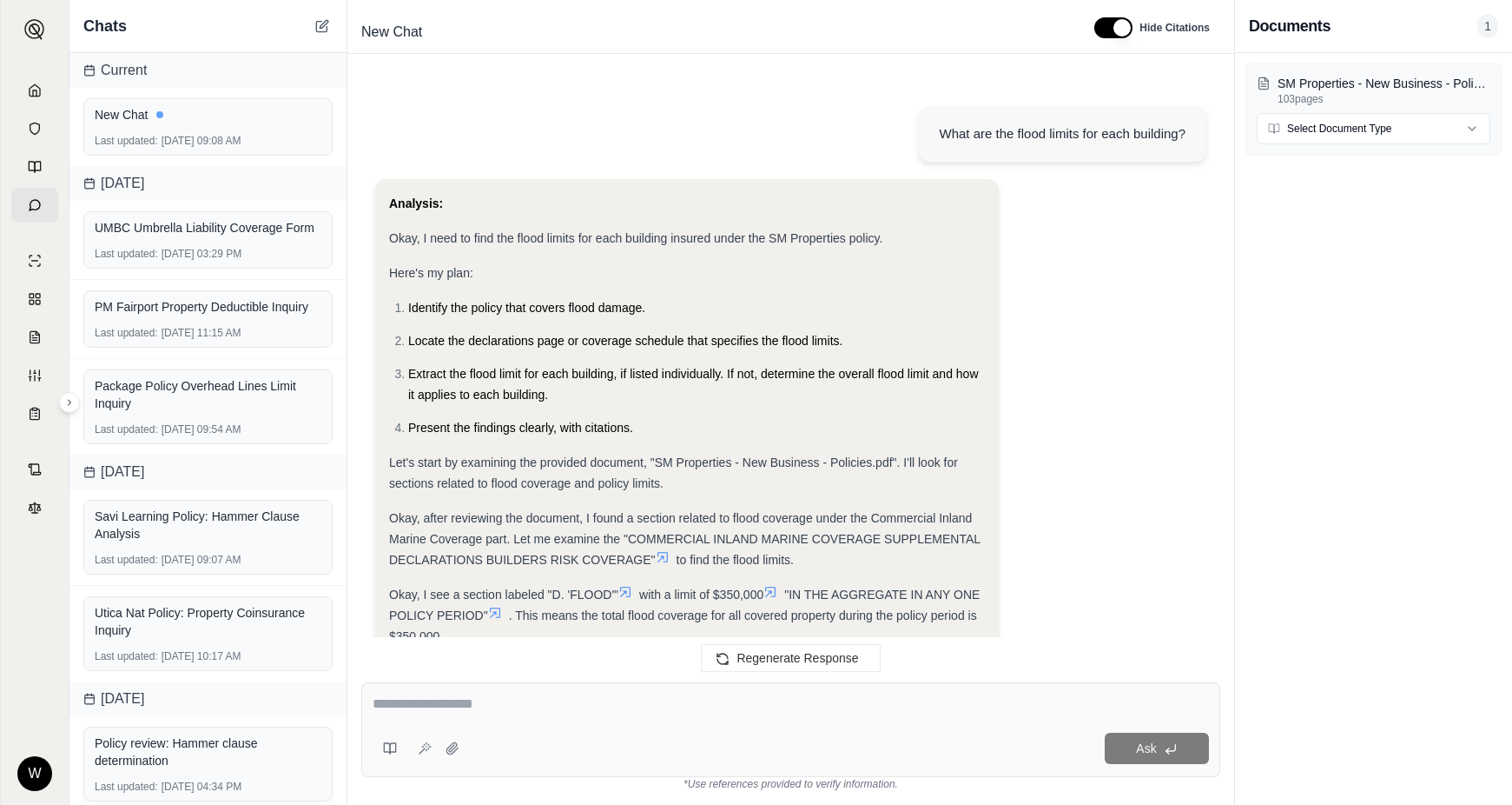
scroll to position [3009, 0]
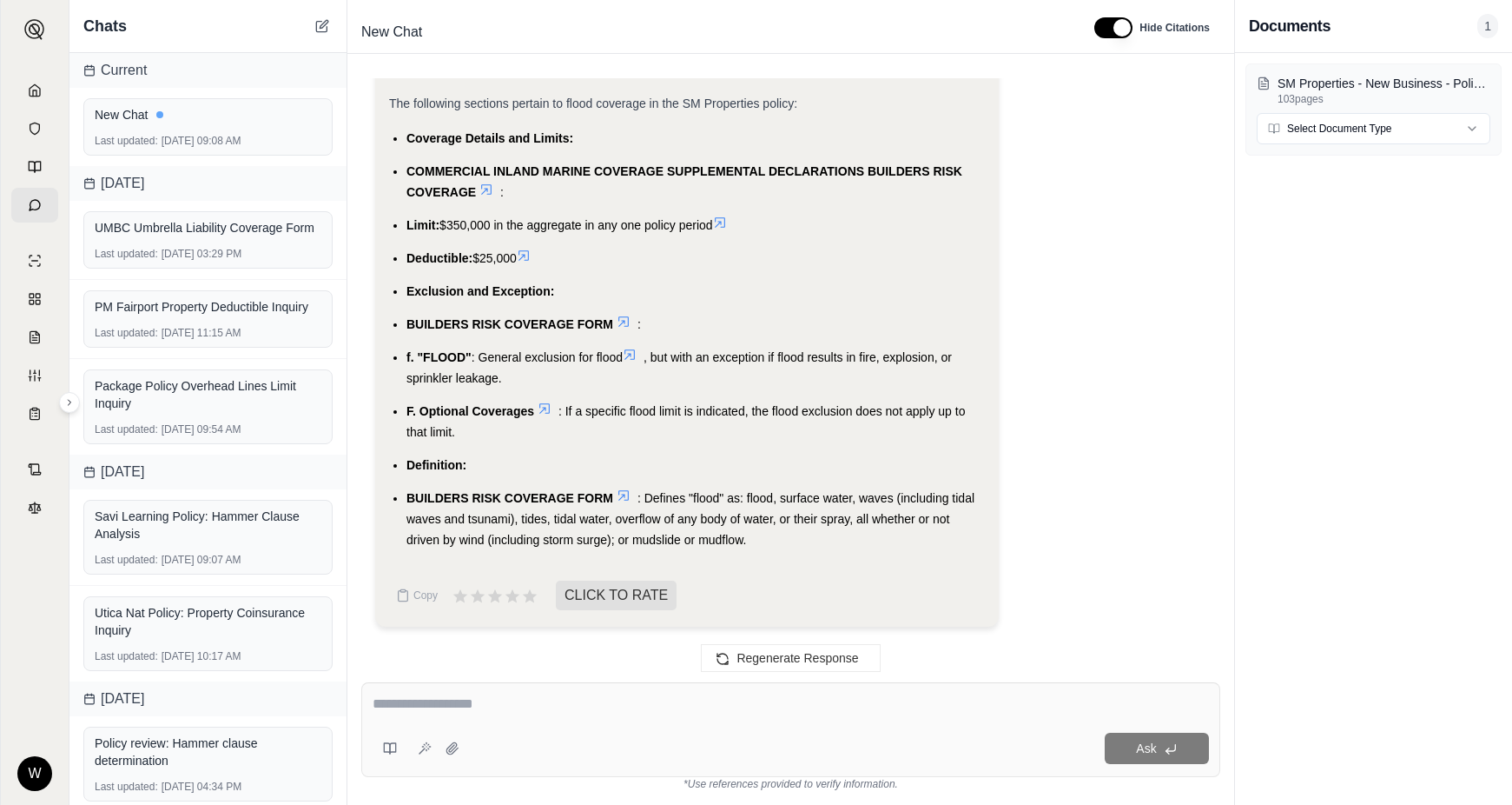
click at [541, 407] on icon at bounding box center [544, 407] width 10 height 10
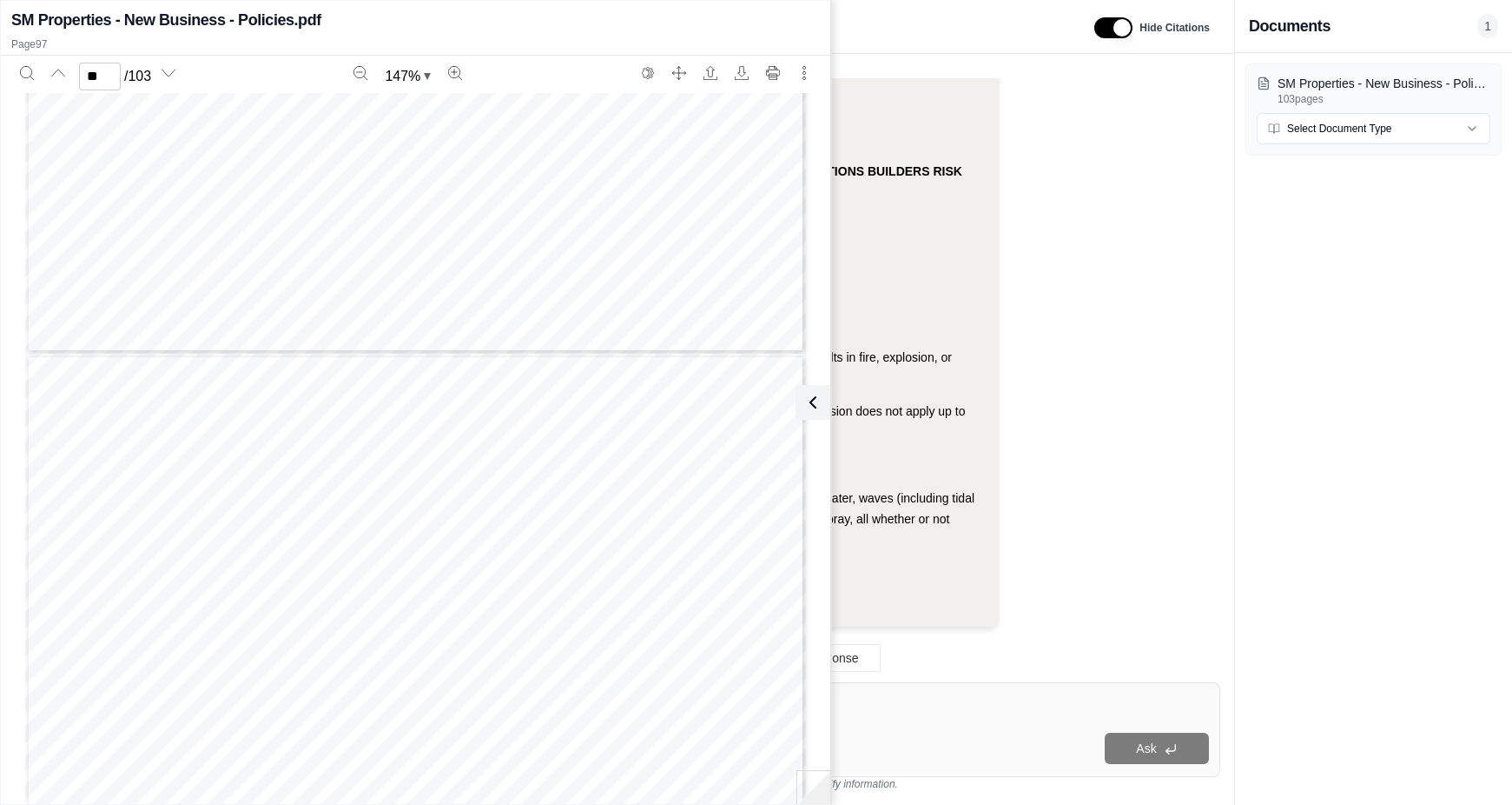
scroll to position [97850, 0]
type input "**"
